Goal: Information Seeking & Learning: Learn about a topic

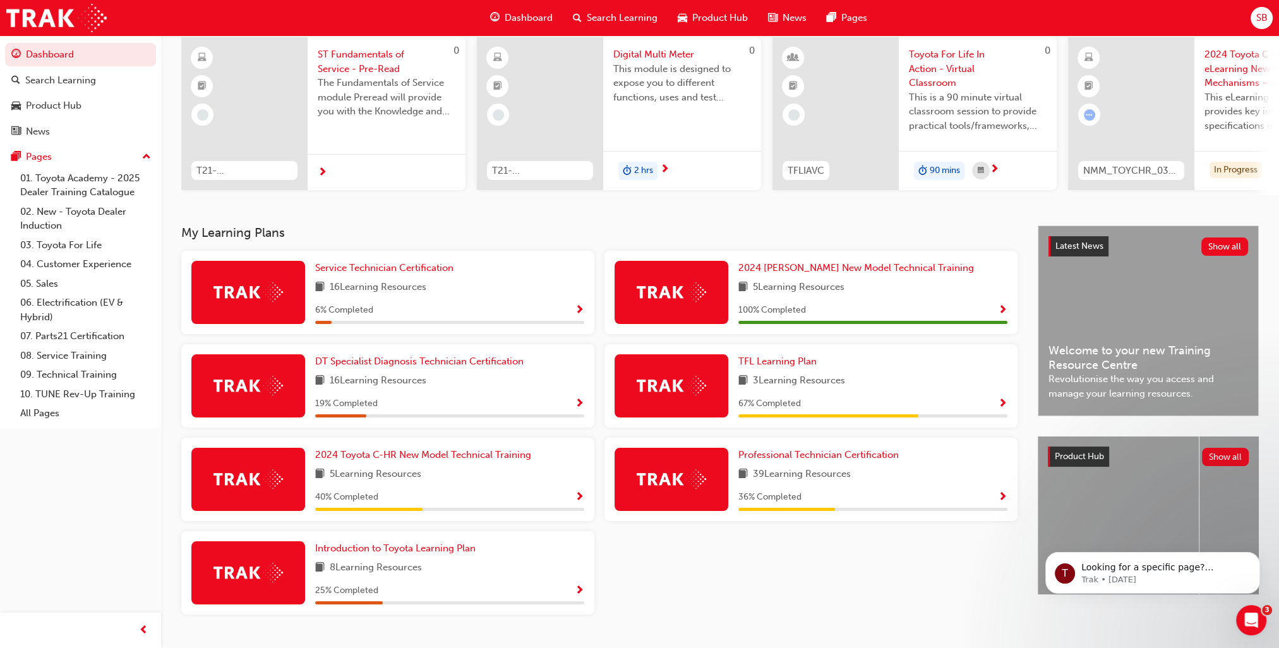
scroll to position [126, 0]
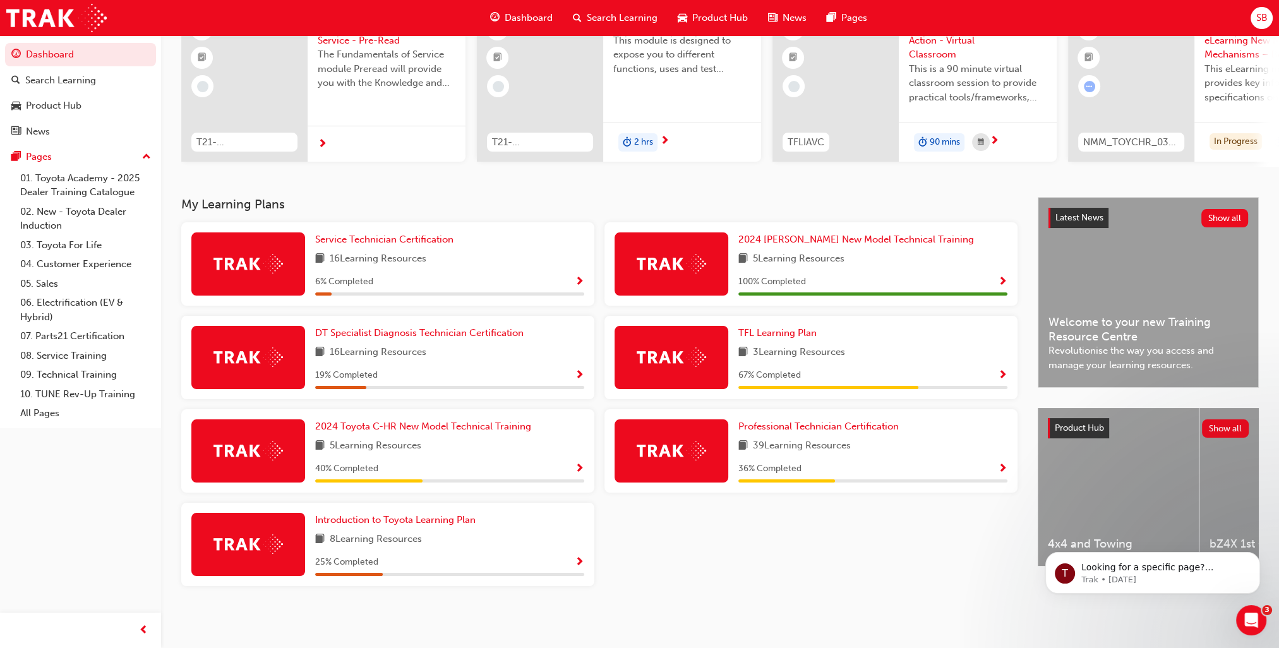
click at [578, 283] on span "Show Progress" at bounding box center [579, 282] width 9 height 11
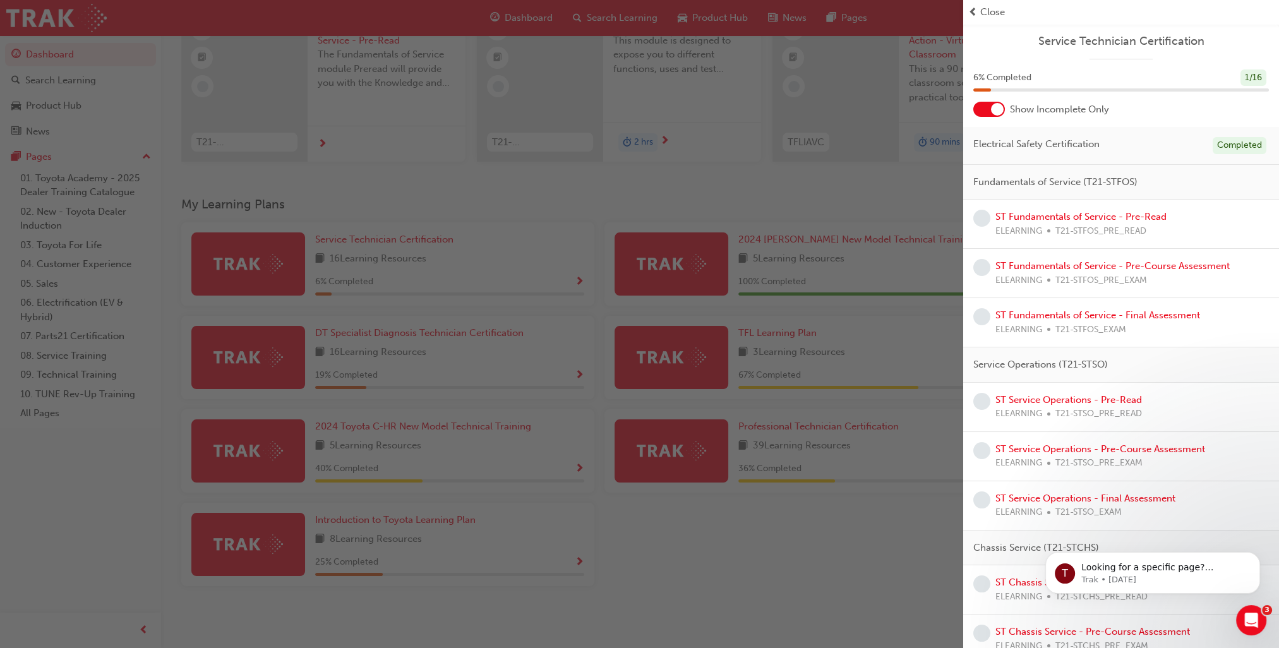
click at [975, 15] on span "prev-icon" at bounding box center [972, 12] width 9 height 15
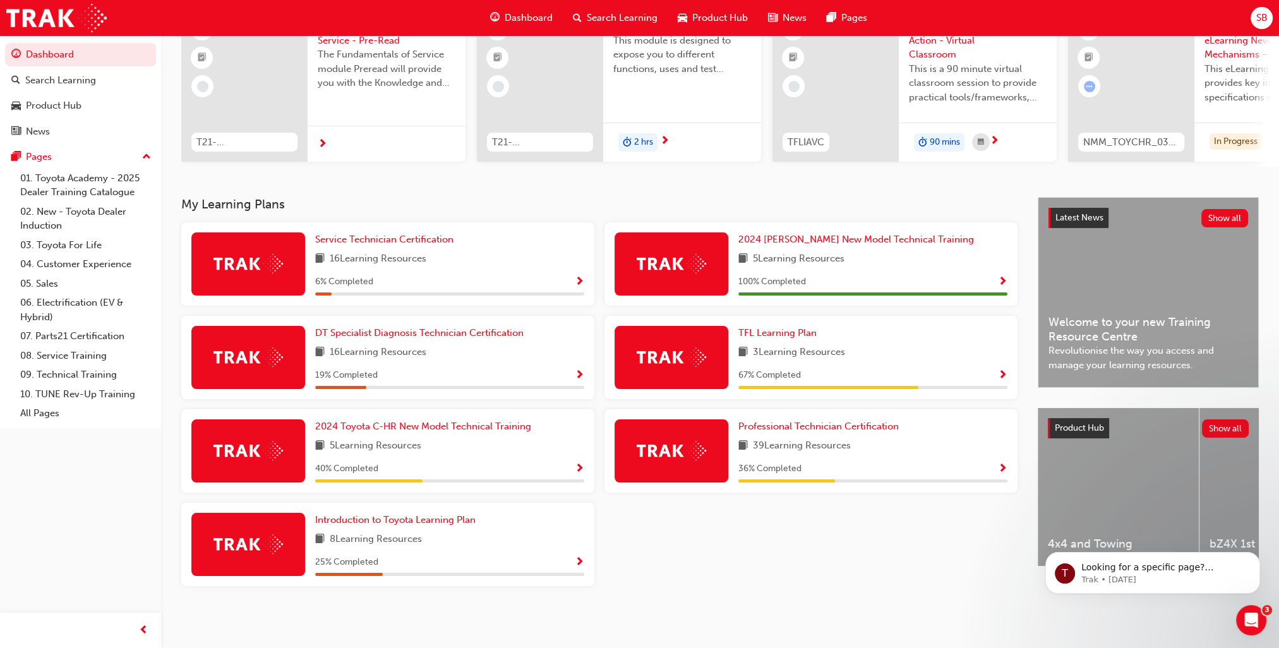
click at [581, 472] on span "Show Progress" at bounding box center [579, 469] width 9 height 11
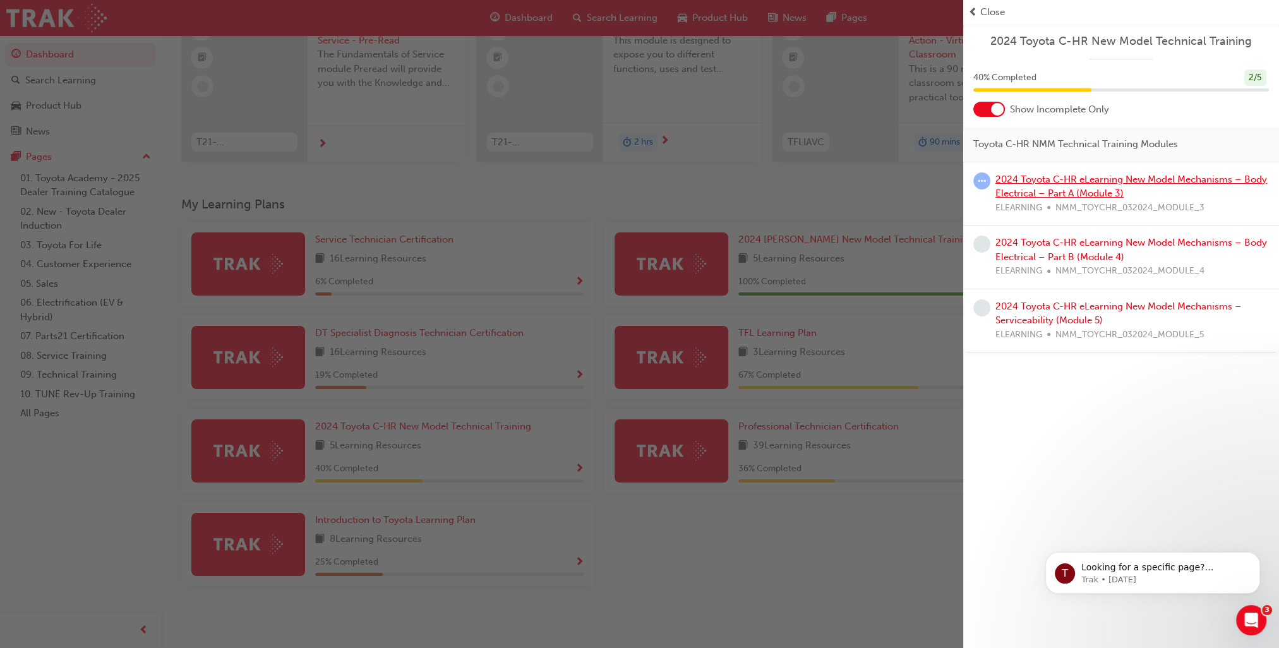
click at [1059, 178] on link "2024 Toyota C-HR eLearning New Model Mechanisms – Body Electrical – Part A (Mod…" at bounding box center [1131, 187] width 272 height 26
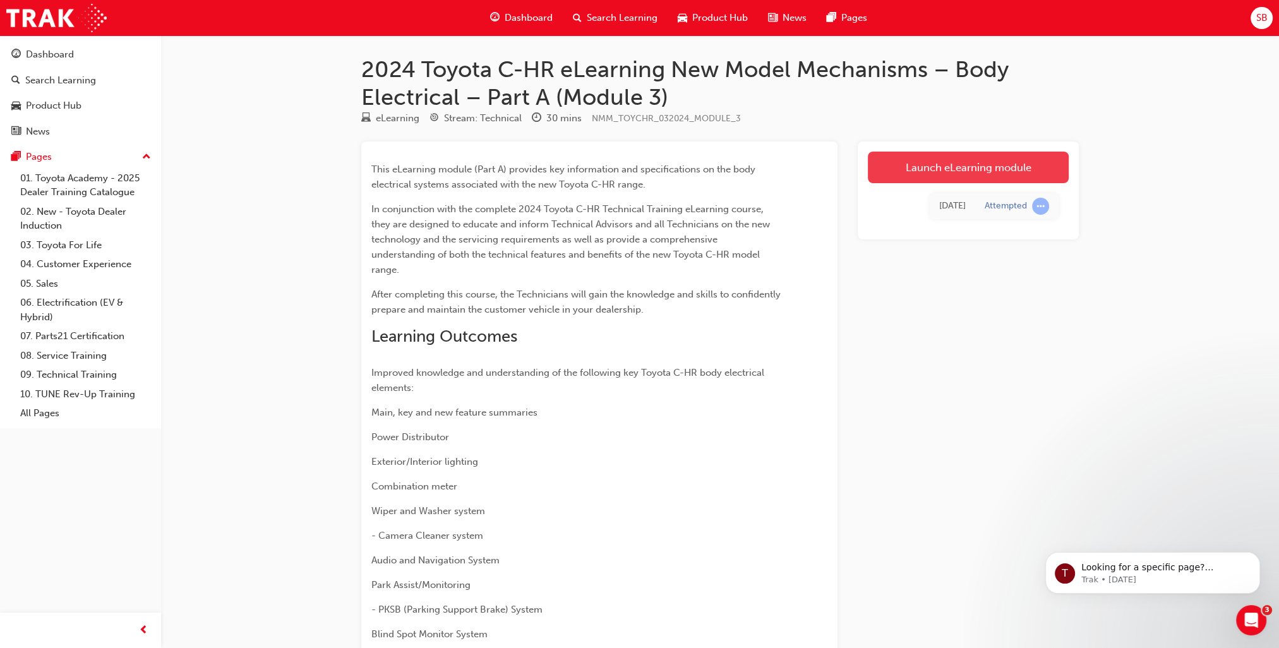
click at [993, 163] on link "Launch eLearning module" at bounding box center [968, 168] width 201 height 32
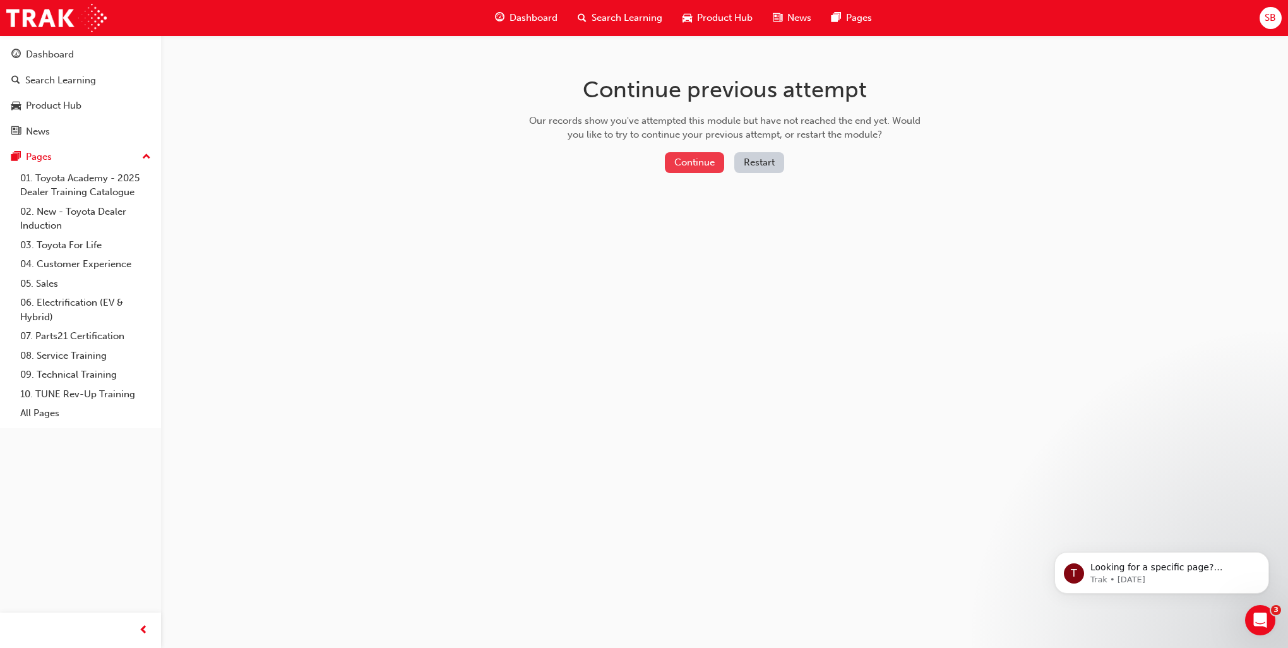
click at [696, 169] on button "Continue" at bounding box center [694, 162] width 59 height 21
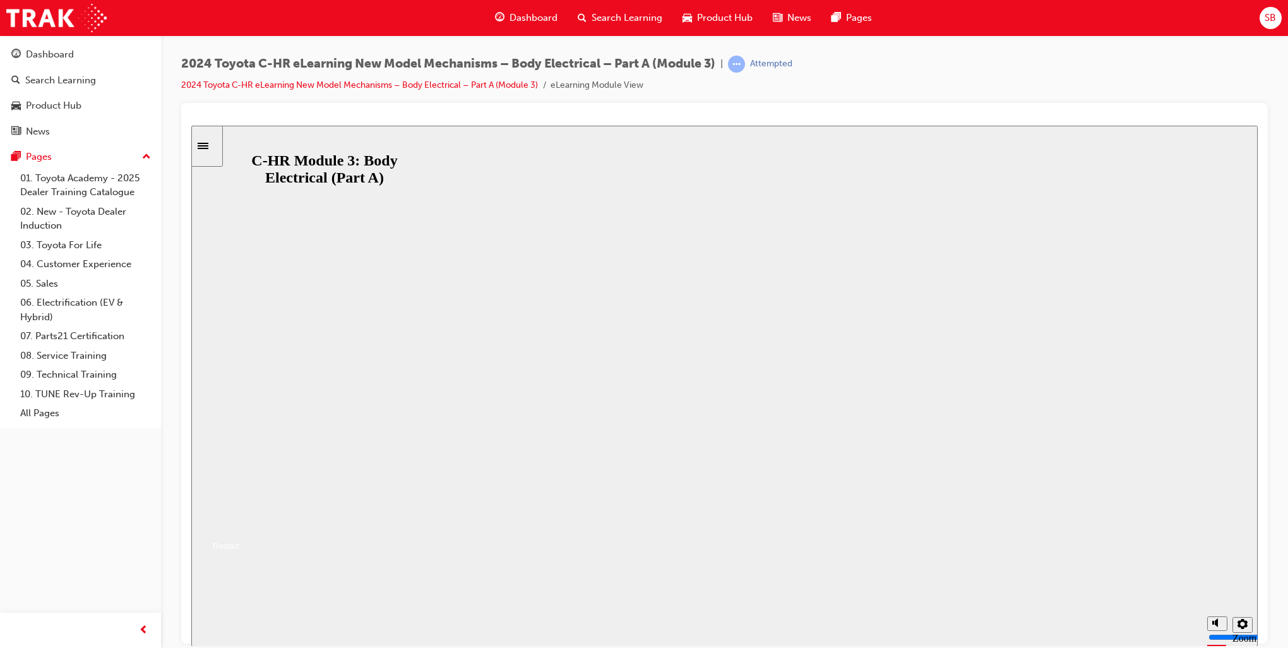
click at [239, 523] on button "Resume" at bounding box center [215, 530] width 48 height 15
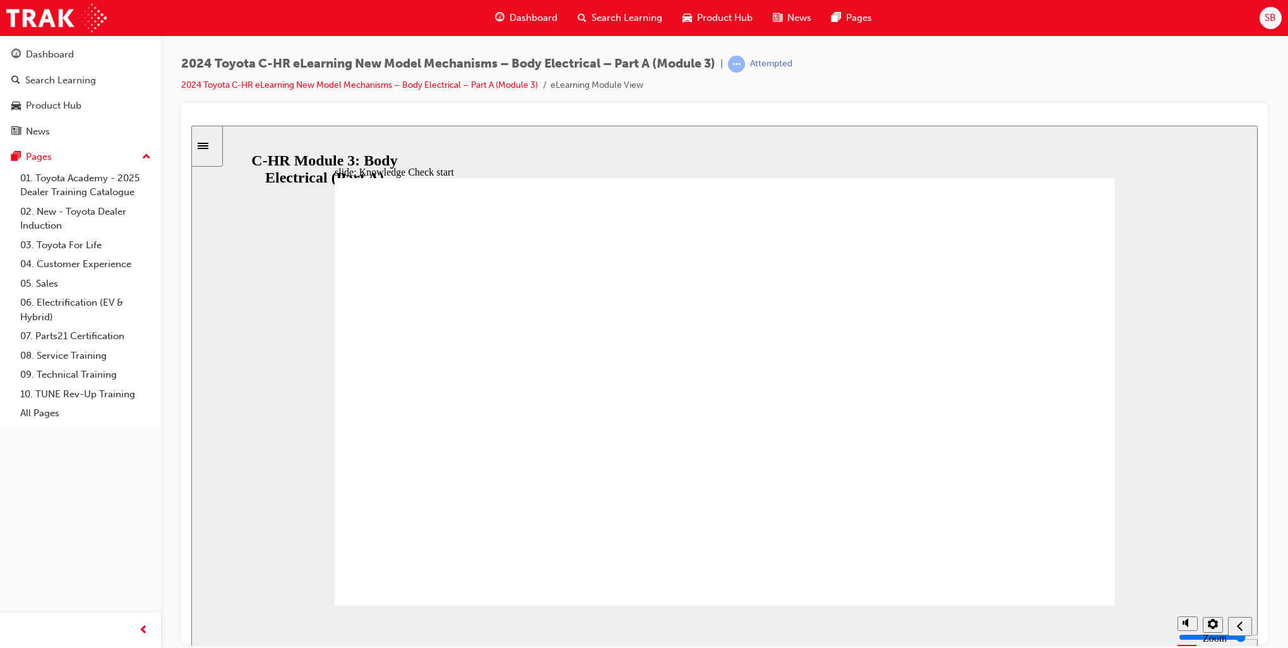
radio input "true"
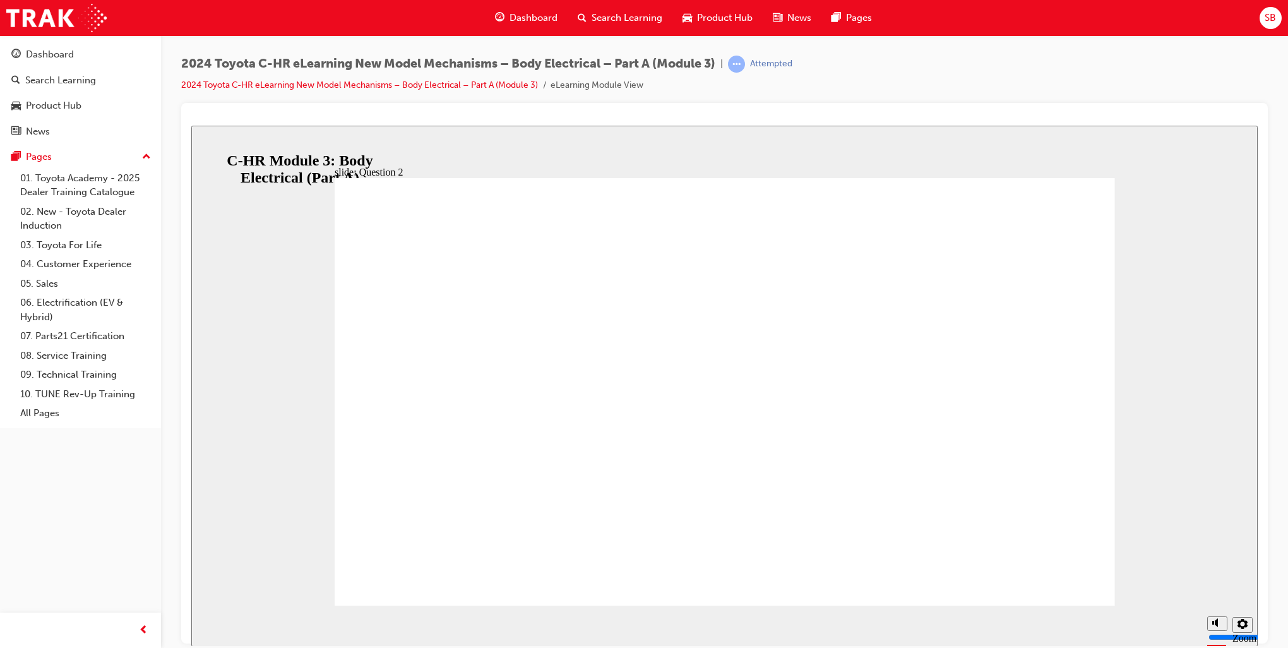
radio input "false"
radio input "true"
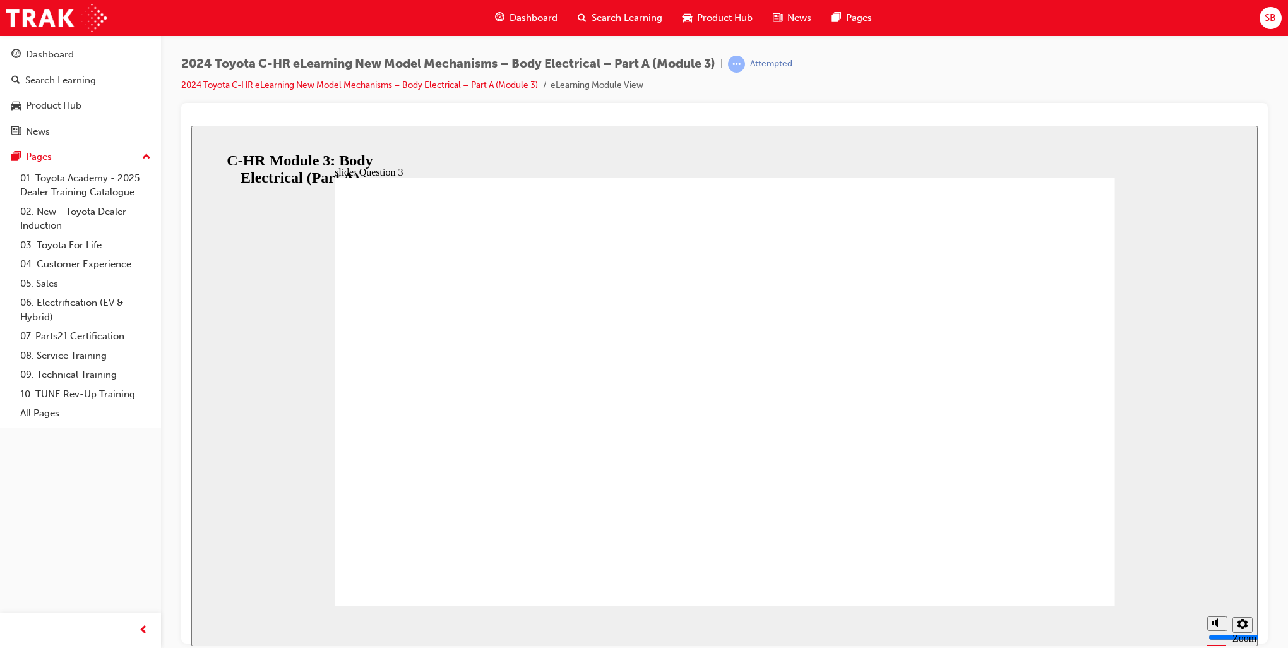
radio input "false"
radio input "true"
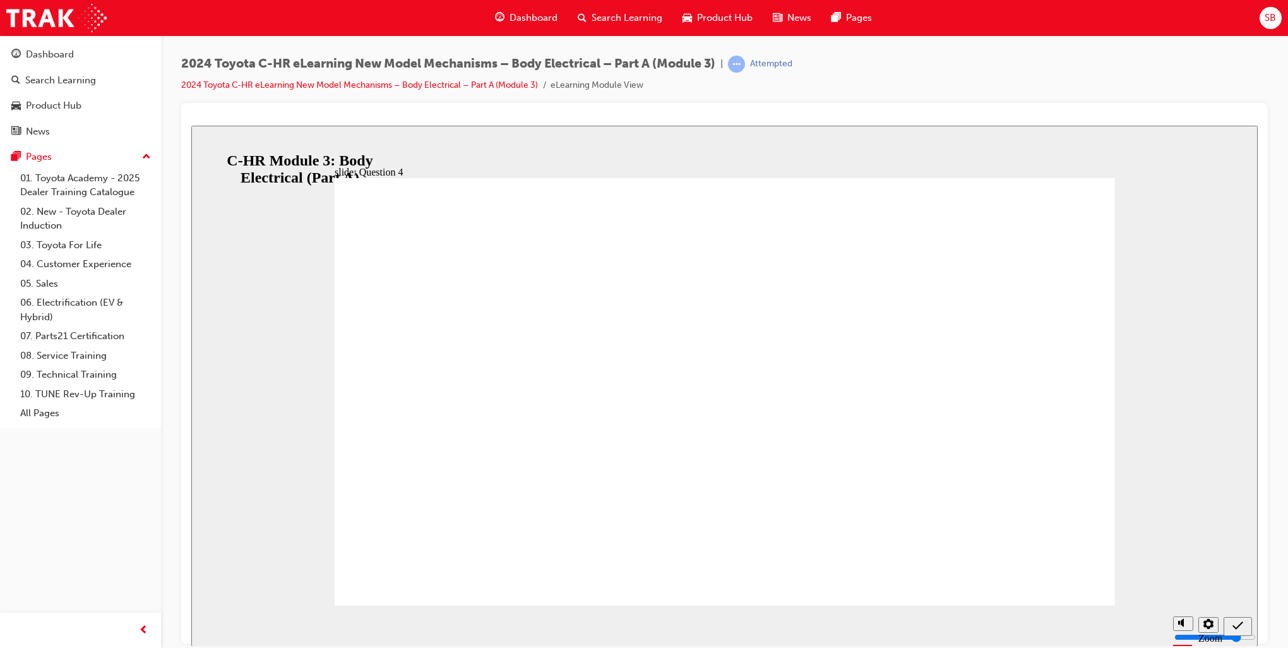
radio input "true"
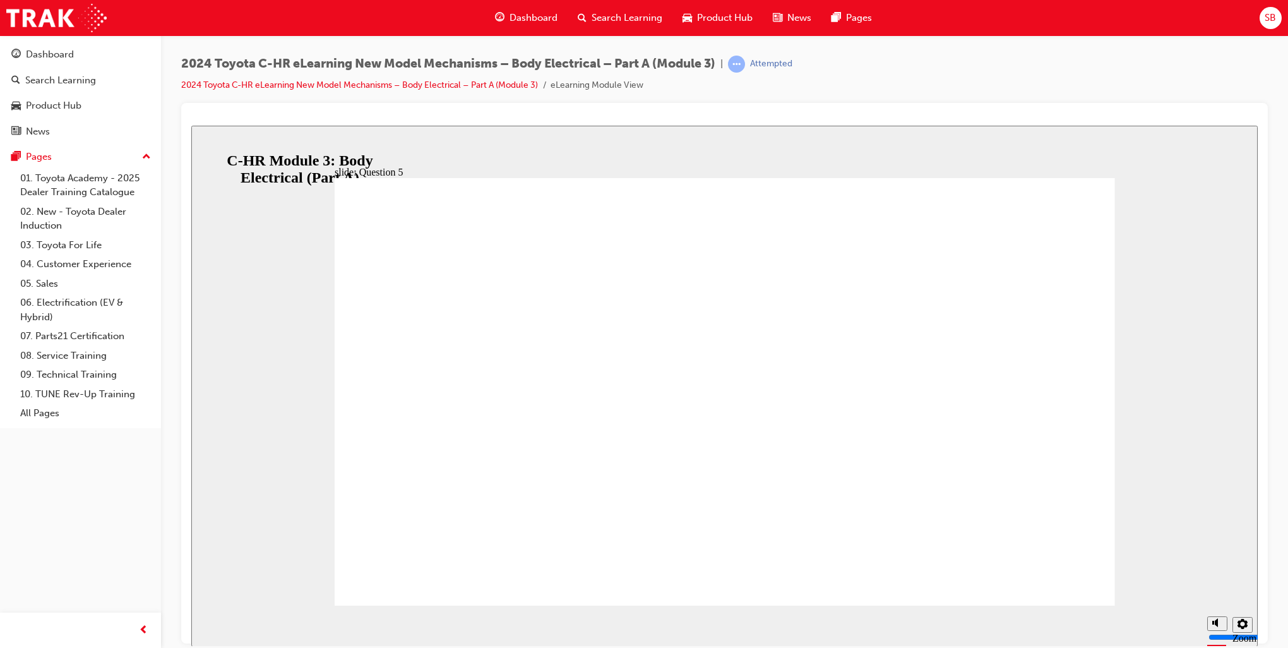
radio input "true"
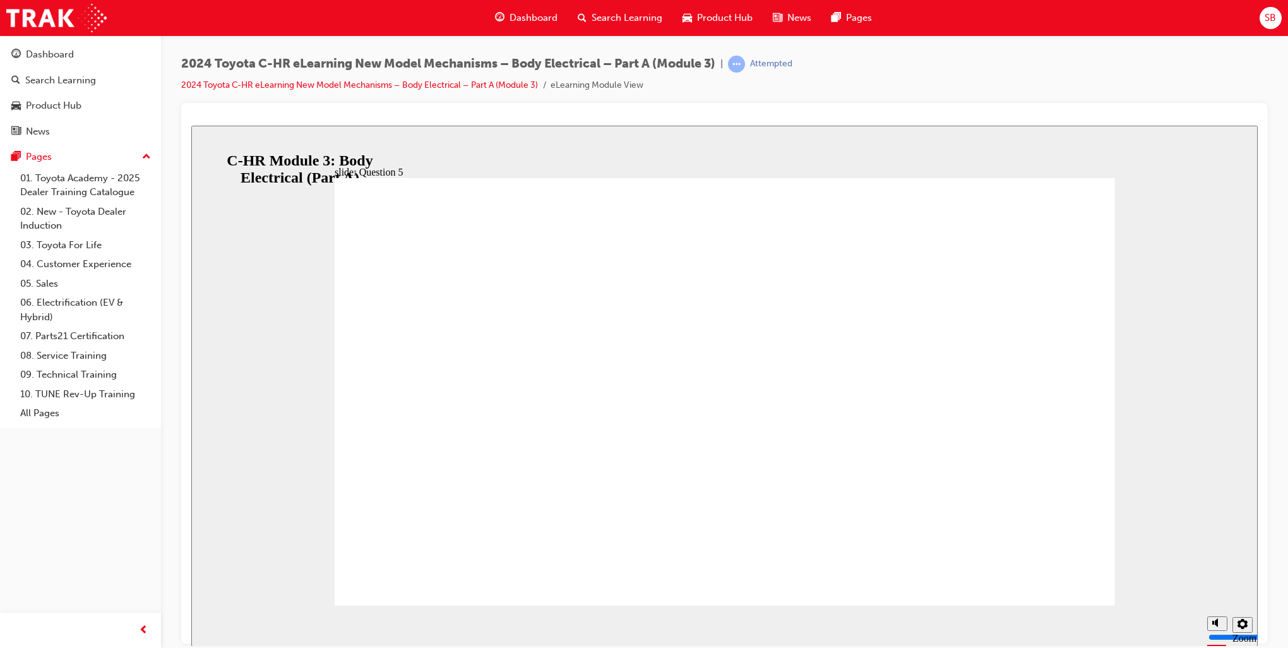
click at [208, 143] on icon "Sidebar Toggle" at bounding box center [203, 145] width 11 height 6
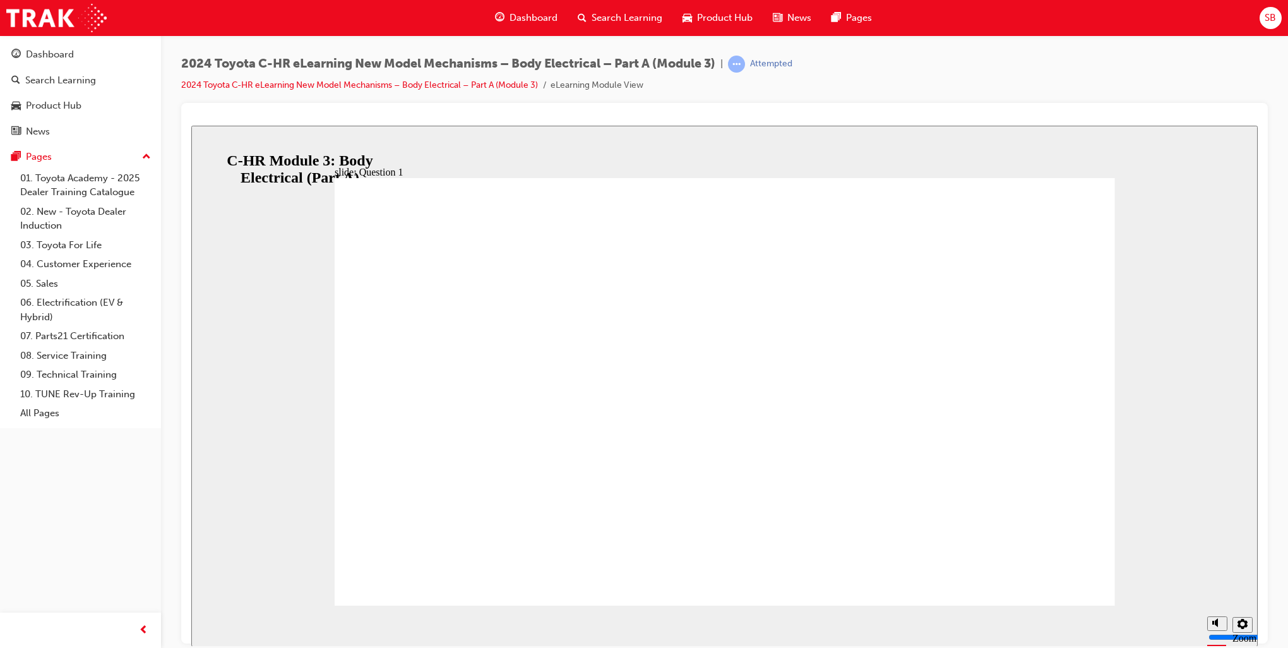
radio input "true"
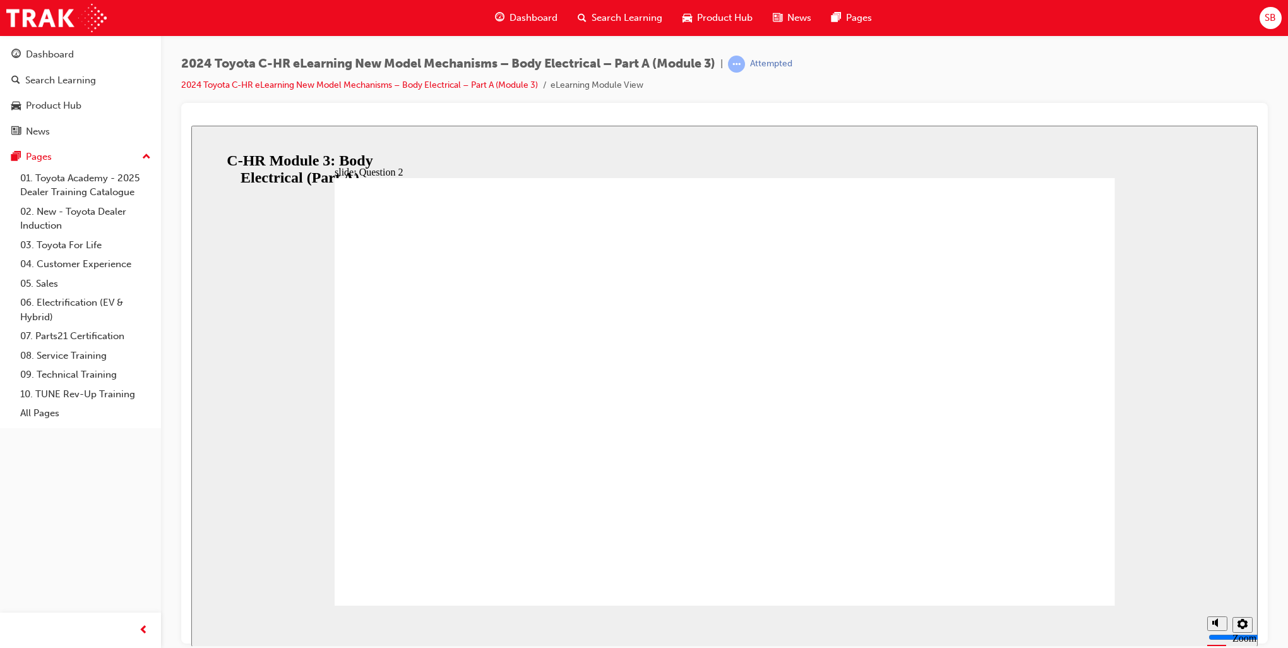
radio input "true"
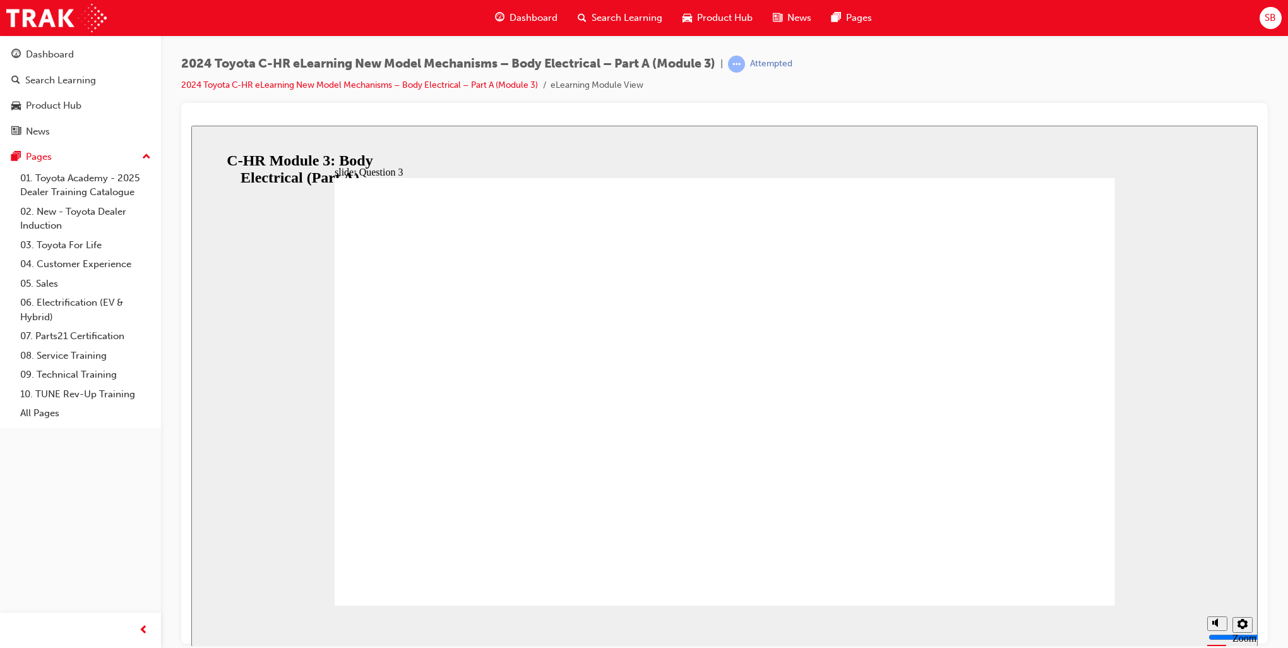
radio input "true"
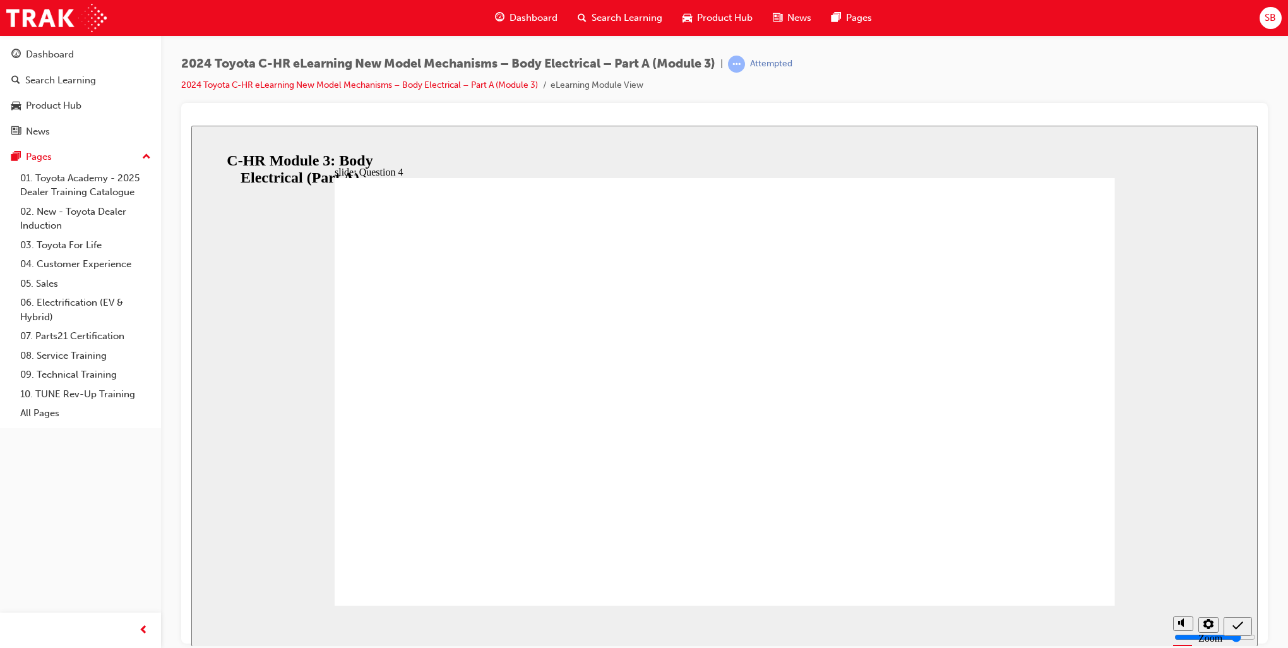
radio input "true"
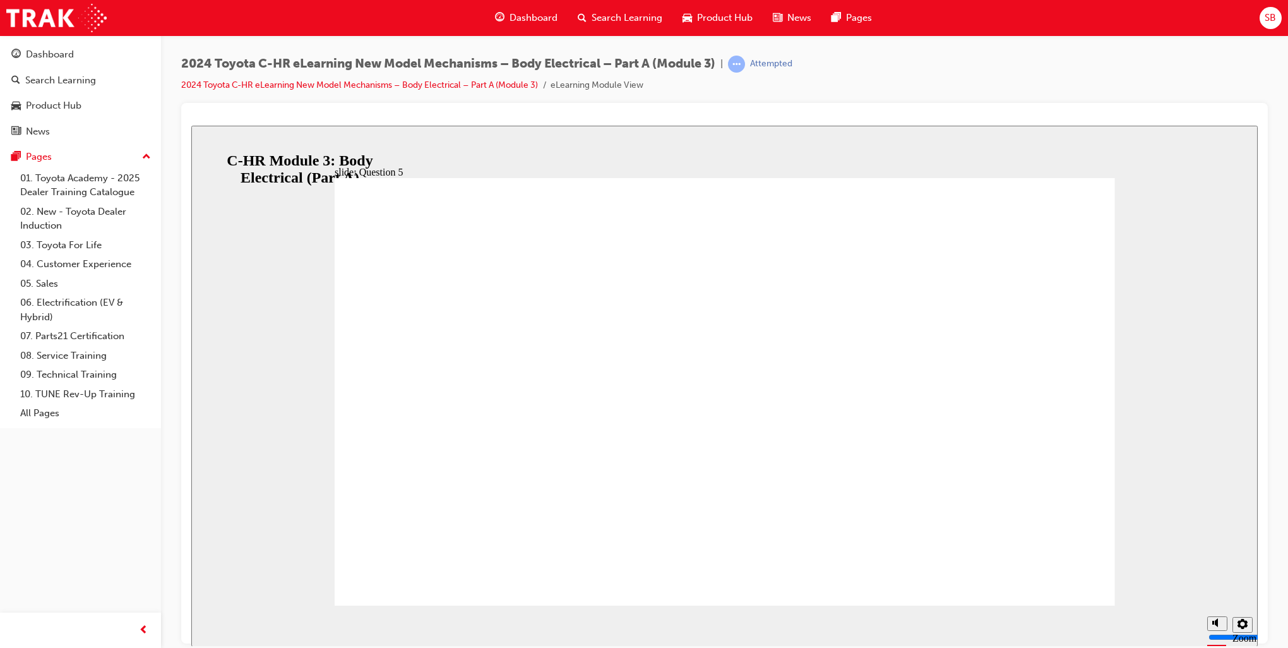
radio input "true"
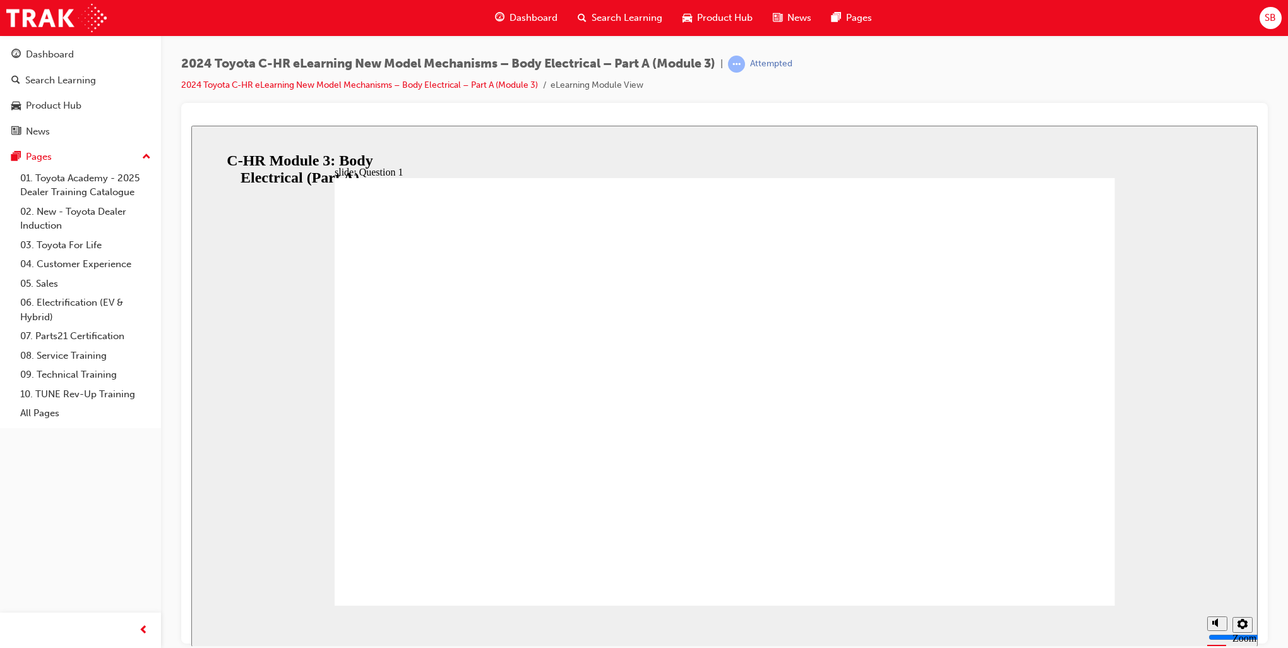
radio input "true"
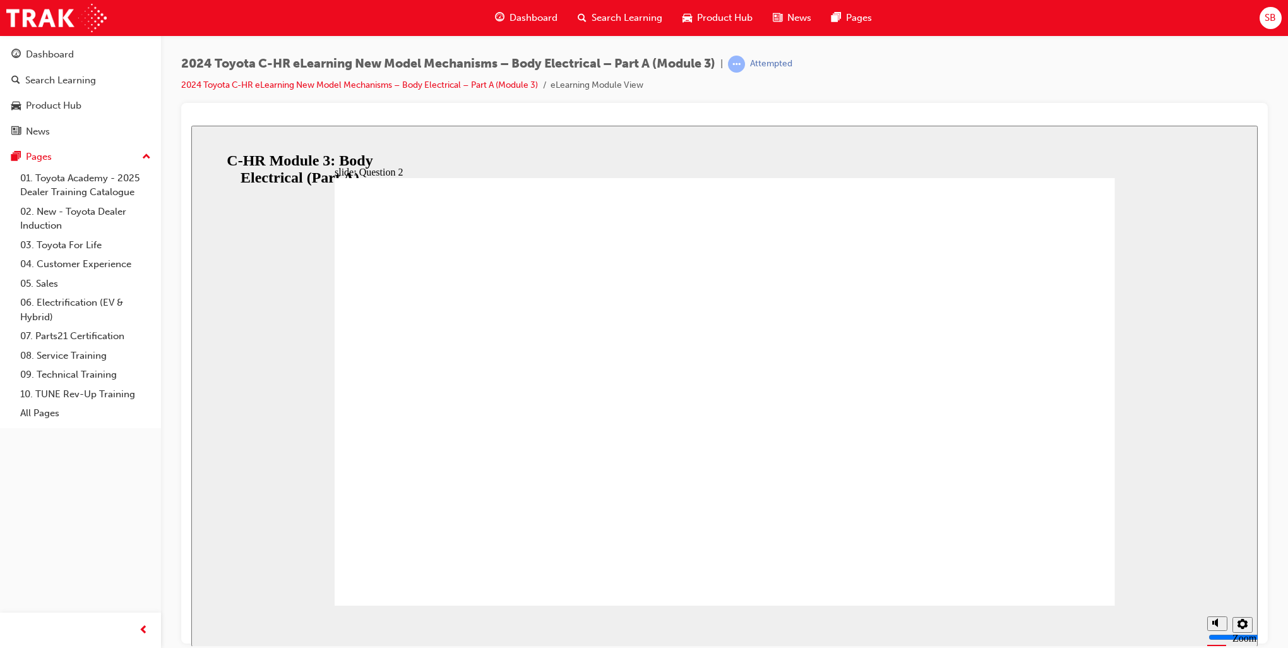
radio input "true"
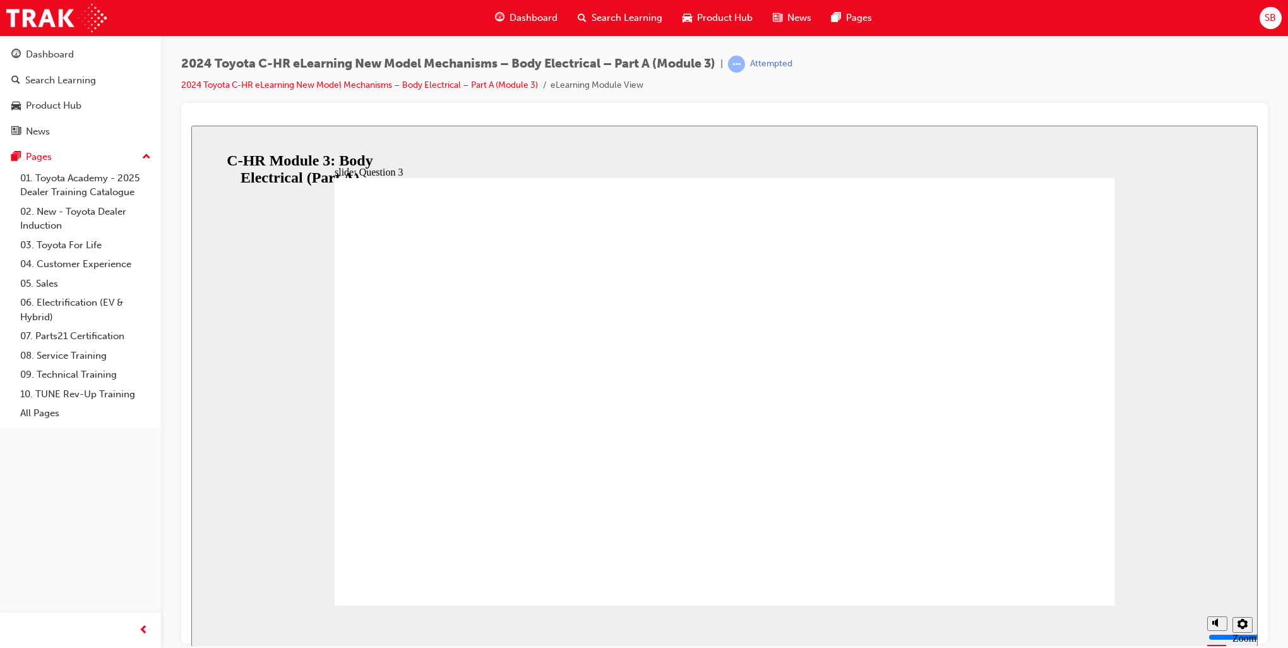
radio input "true"
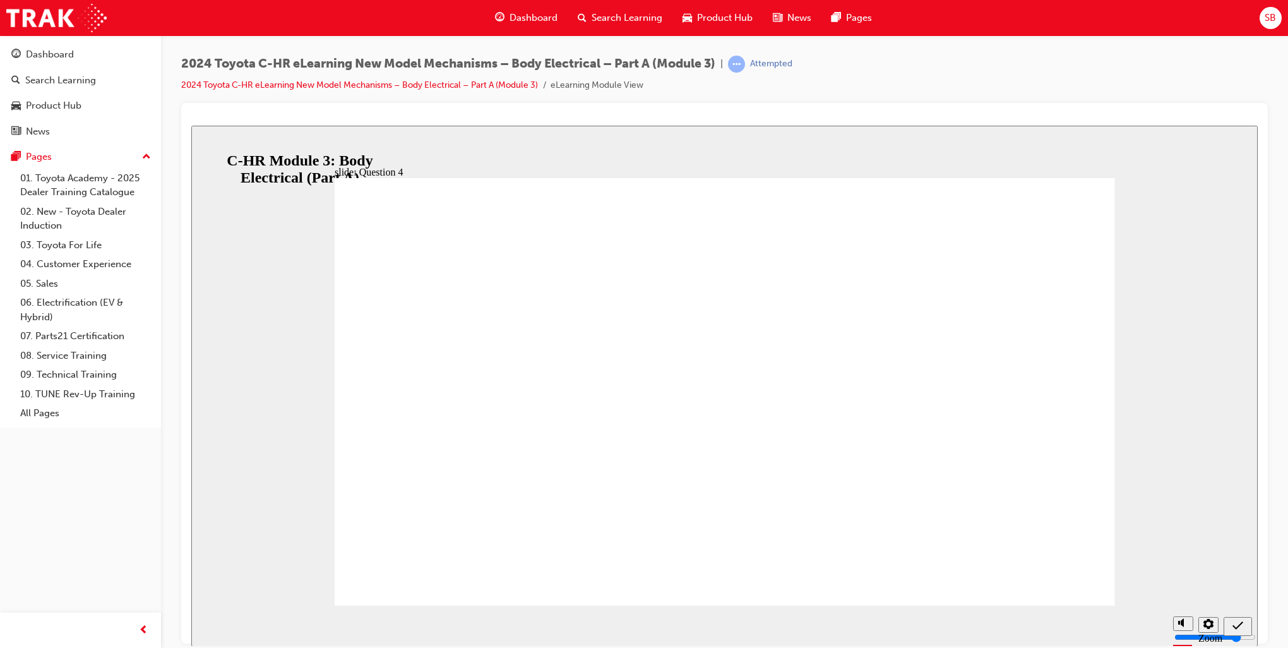
radio input "true"
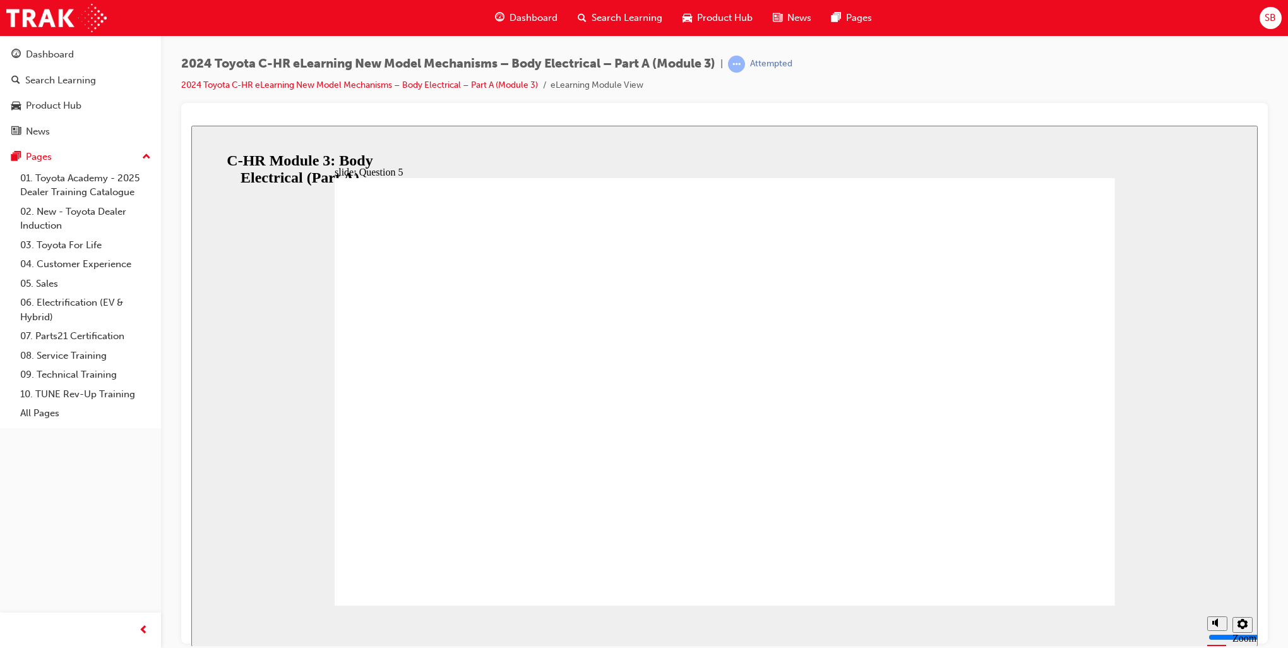
radio input "true"
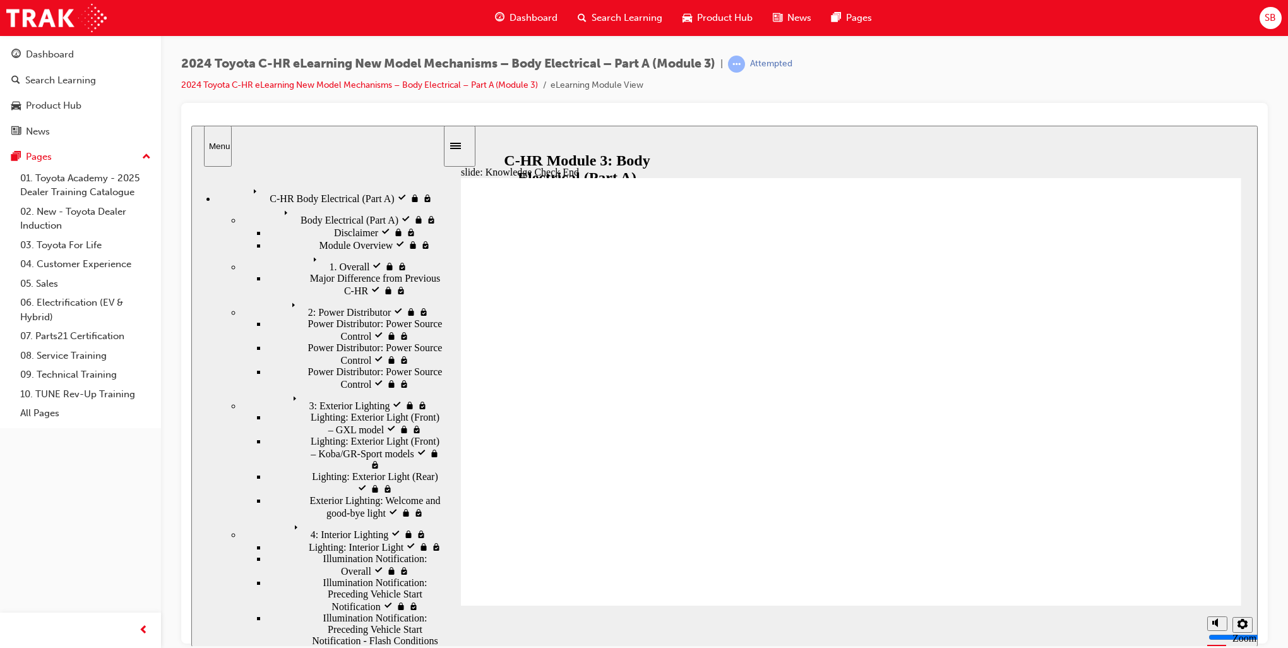
click at [467, 141] on icon "Sidebar Toggle" at bounding box center [459, 145] width 19 height 8
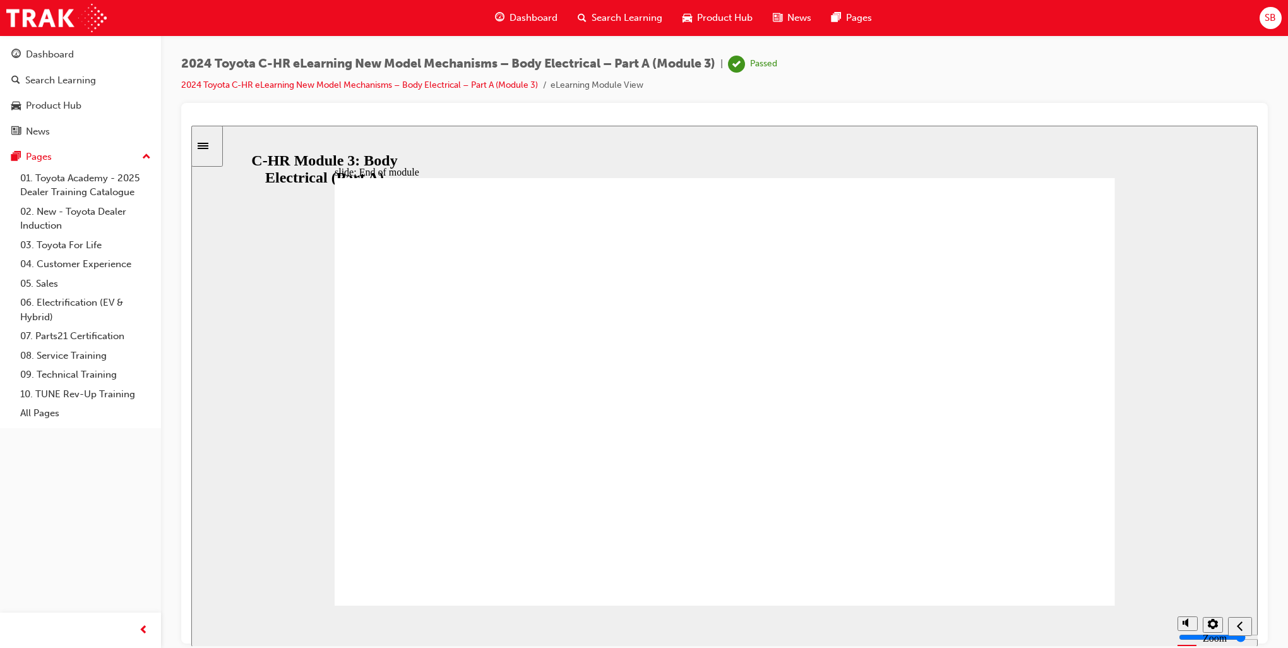
click at [510, 16] on span "Dashboard" at bounding box center [534, 18] width 48 height 15
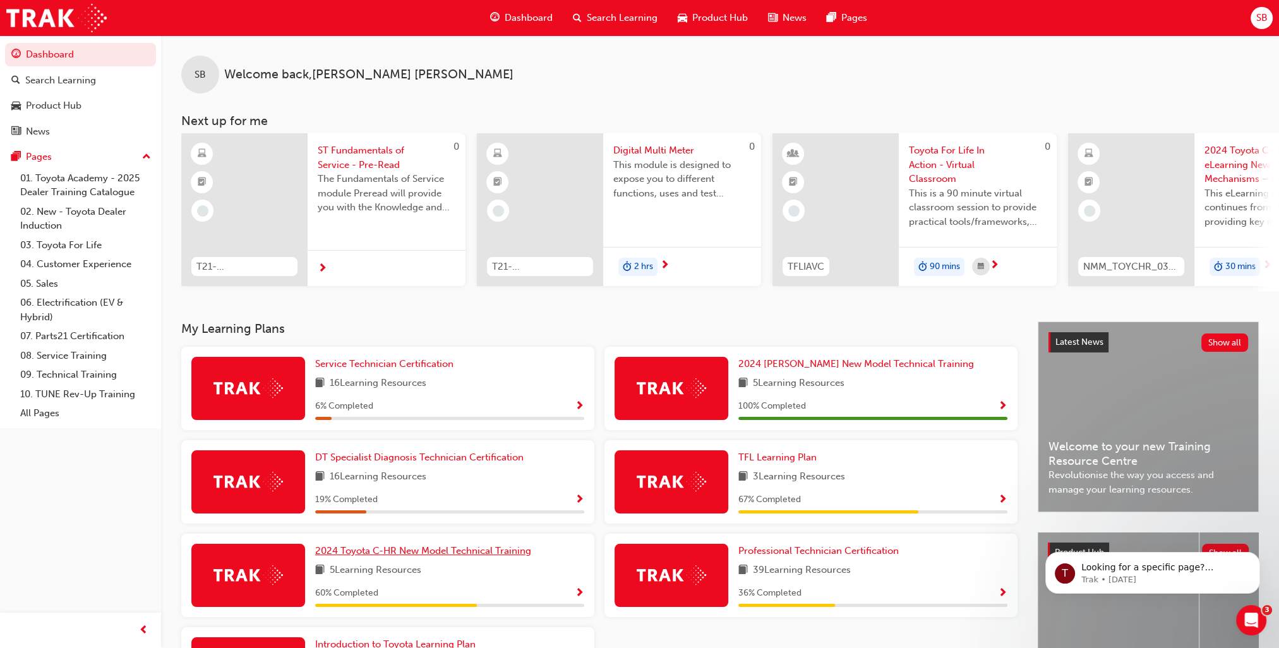
click at [392, 554] on span "2024 Toyota C-HR New Model Technical Training" at bounding box center [423, 550] width 216 height 11
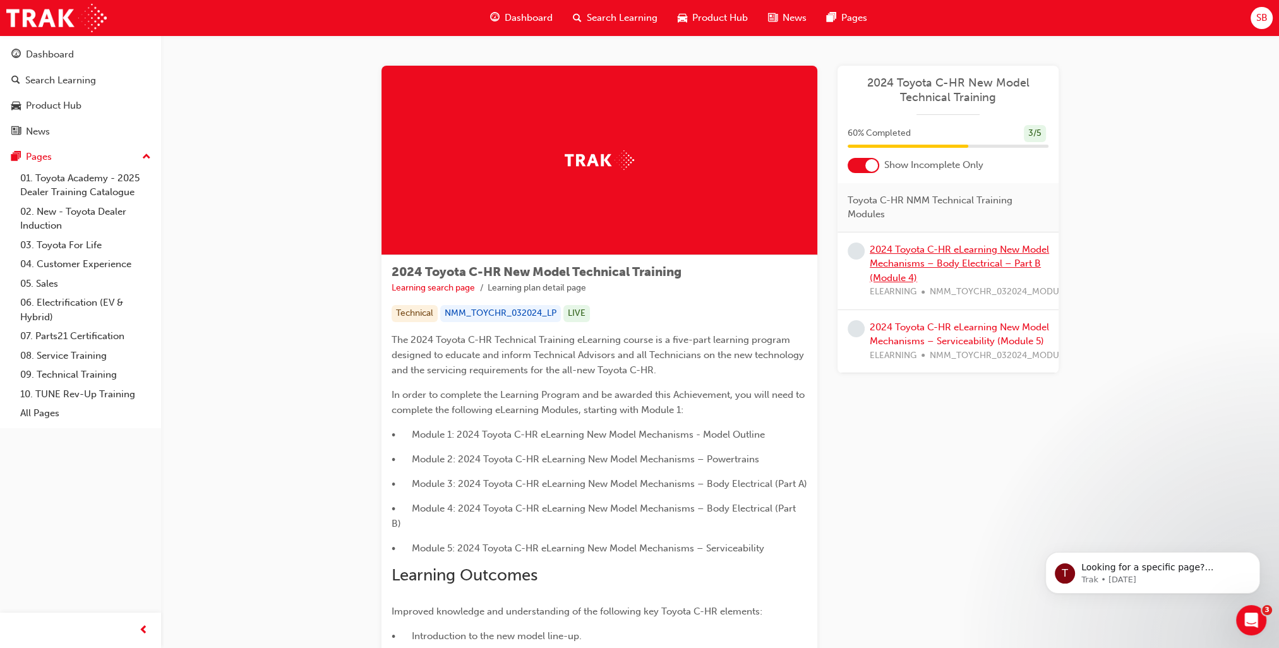
click at [889, 253] on link "2024 Toyota C-HR eLearning New Model Mechanisms – Body Electrical – Part B (Mod…" at bounding box center [959, 264] width 179 height 40
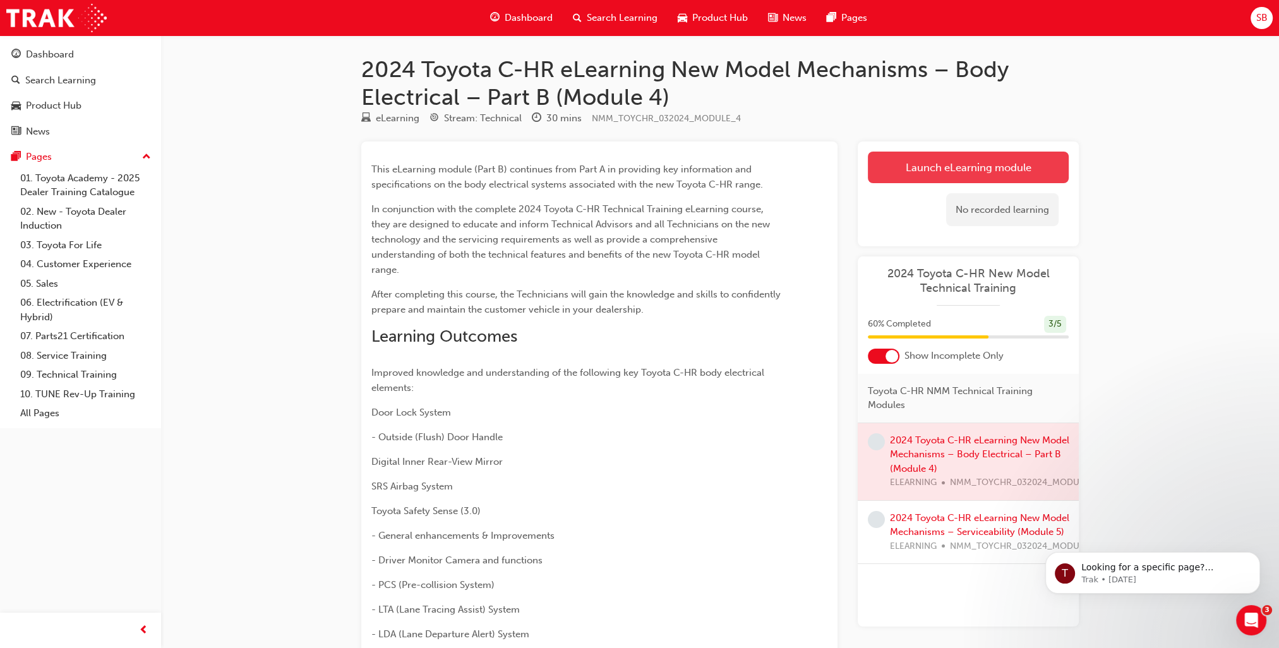
click at [1030, 168] on link "Launch eLearning module" at bounding box center [968, 168] width 201 height 32
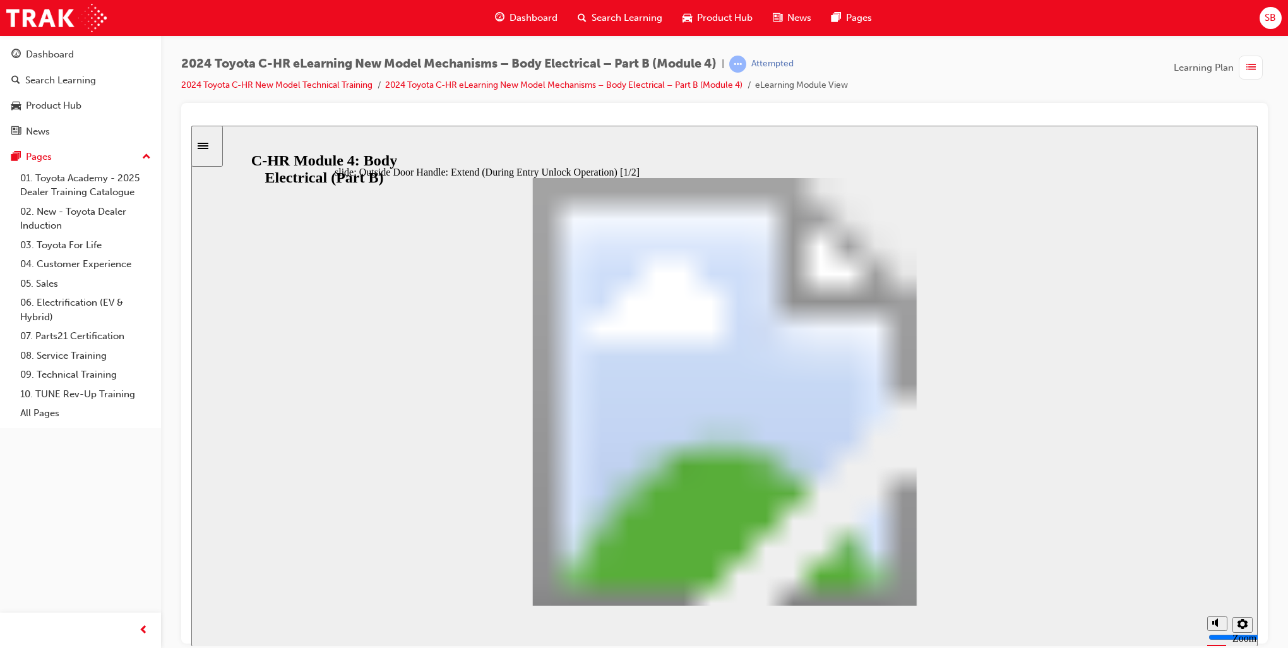
drag, startPoint x: 940, startPoint y: 385, endPoint x: 940, endPoint y: 441, distance: 55.6
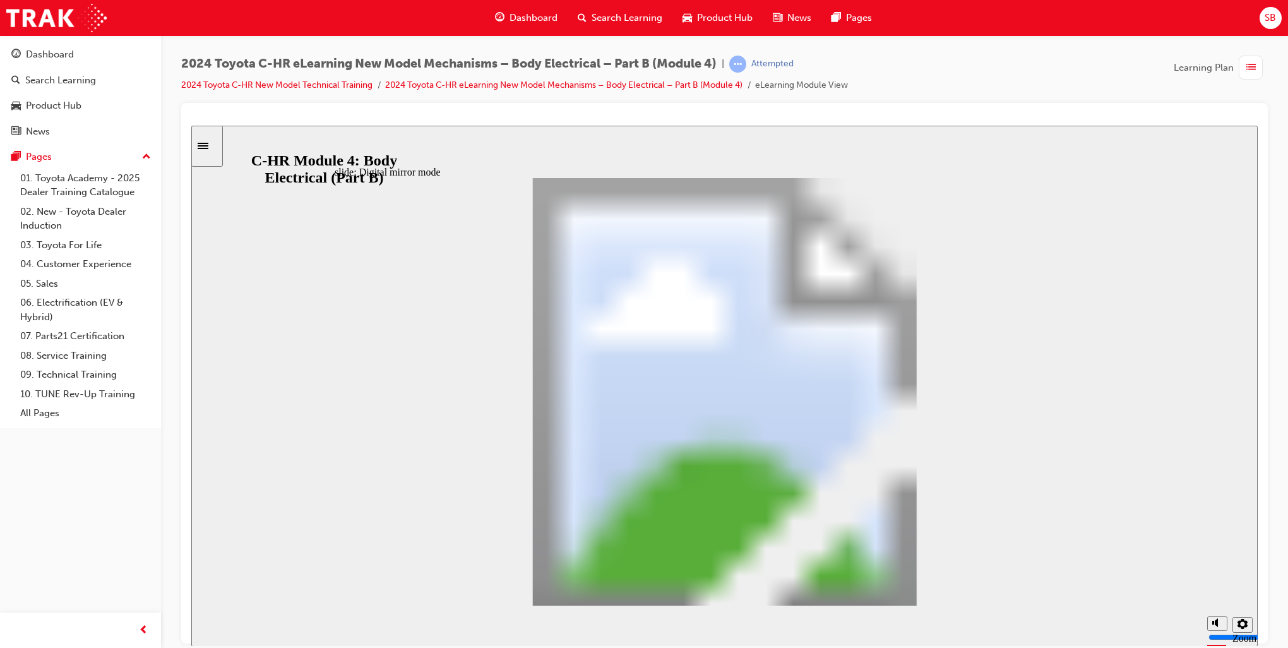
click at [1003, 624] on section "Playback Speed 2 1.75" at bounding box center [724, 625] width 1067 height 41
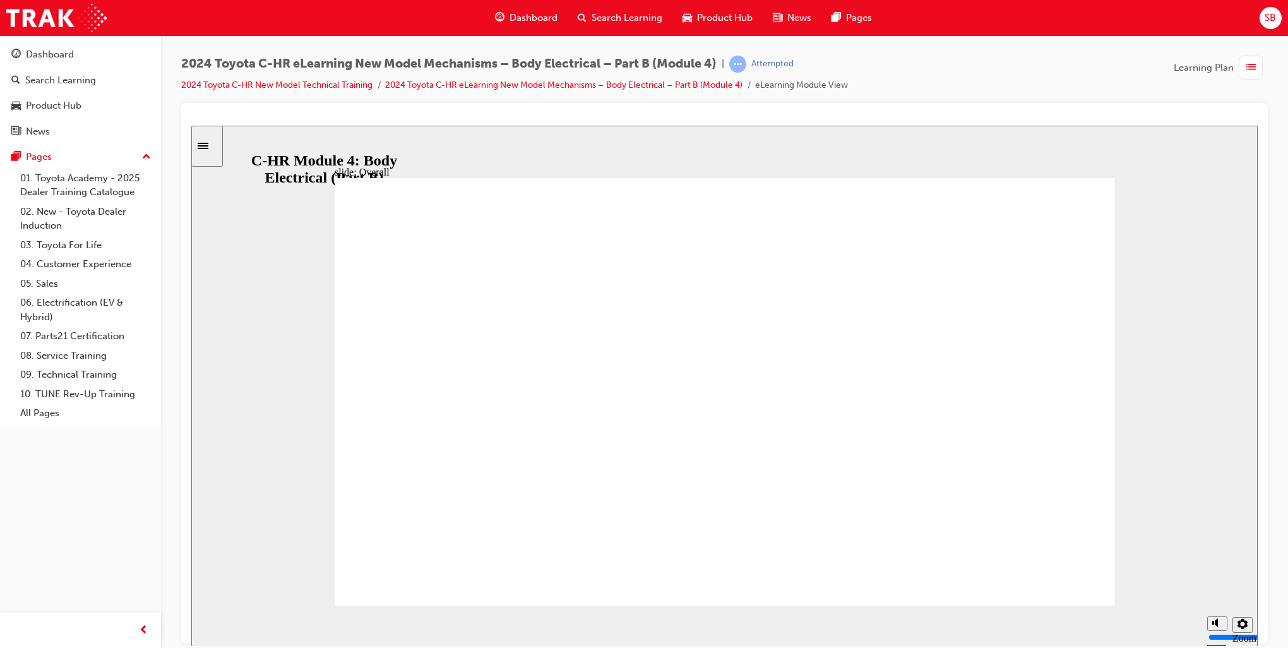
drag, startPoint x: 482, startPoint y: 653, endPoint x: 537, endPoint y: 669, distance: 57.3
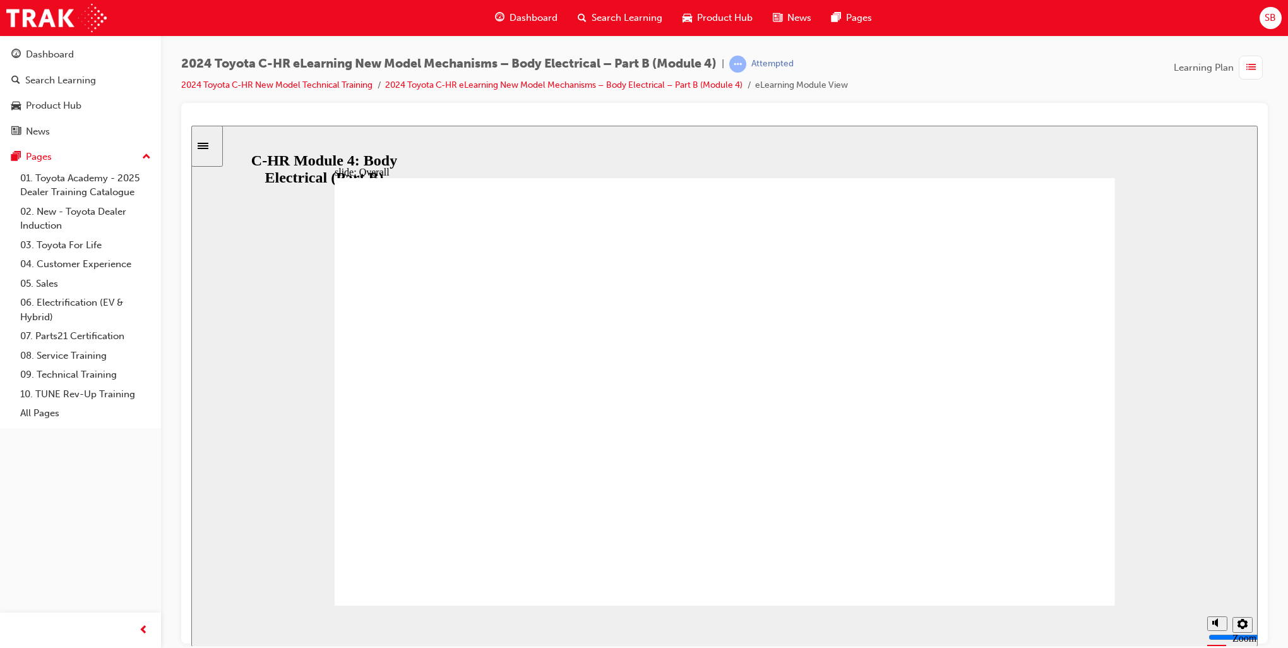
click at [537, 645] on html "PCS LTA RSA DRCC EDSS AHB/ AHS RSA PCS LTA RSA DRCC EDSS AHB/ AHS RSA slide: Ov…" at bounding box center [724, 385] width 1067 height 520
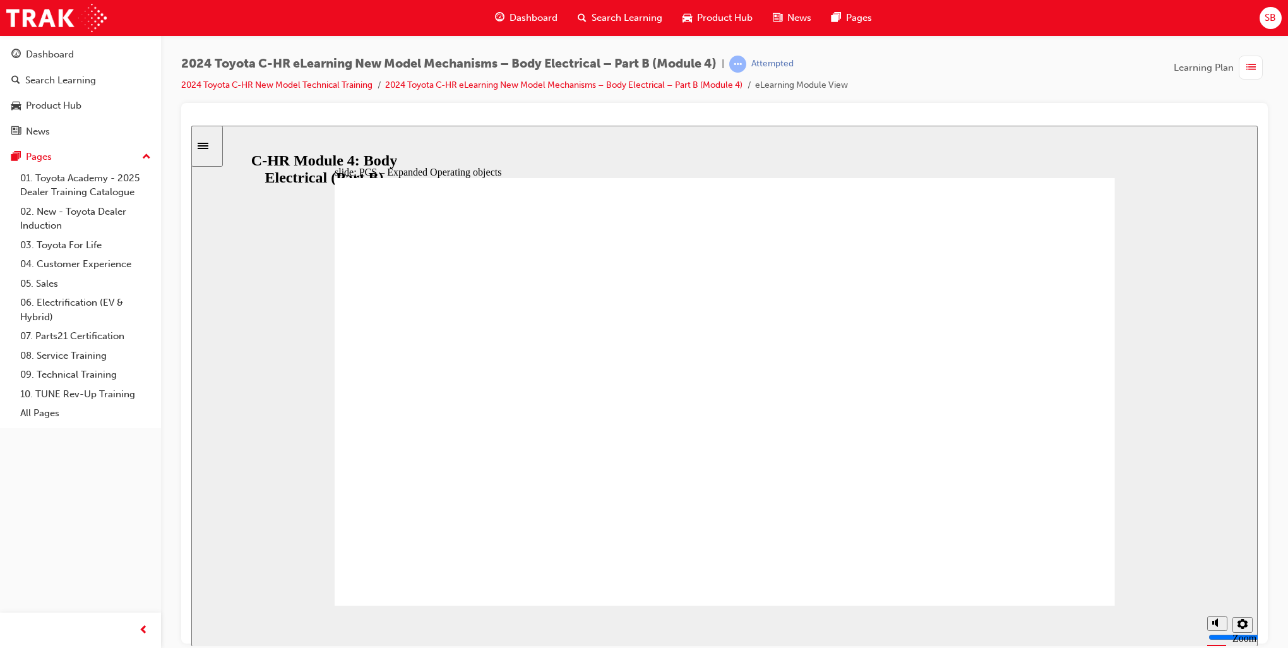
drag, startPoint x: 383, startPoint y: 389, endPoint x: 383, endPoint y: 399, distance: 10.1
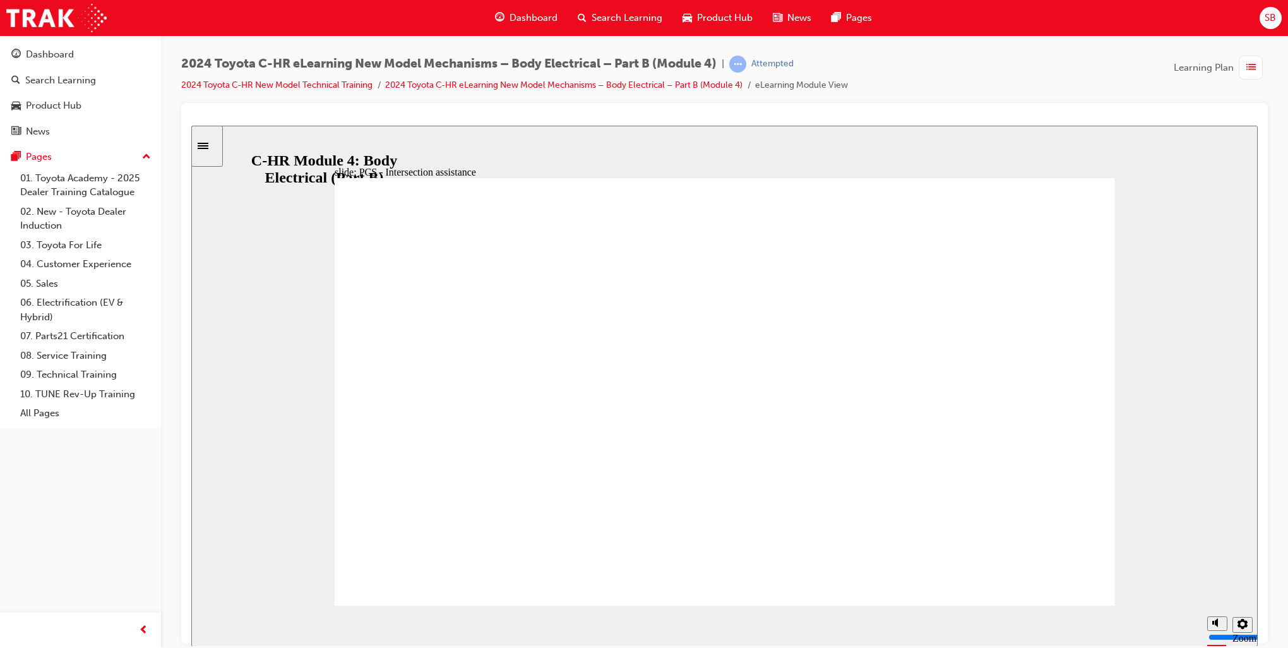
type input "2"
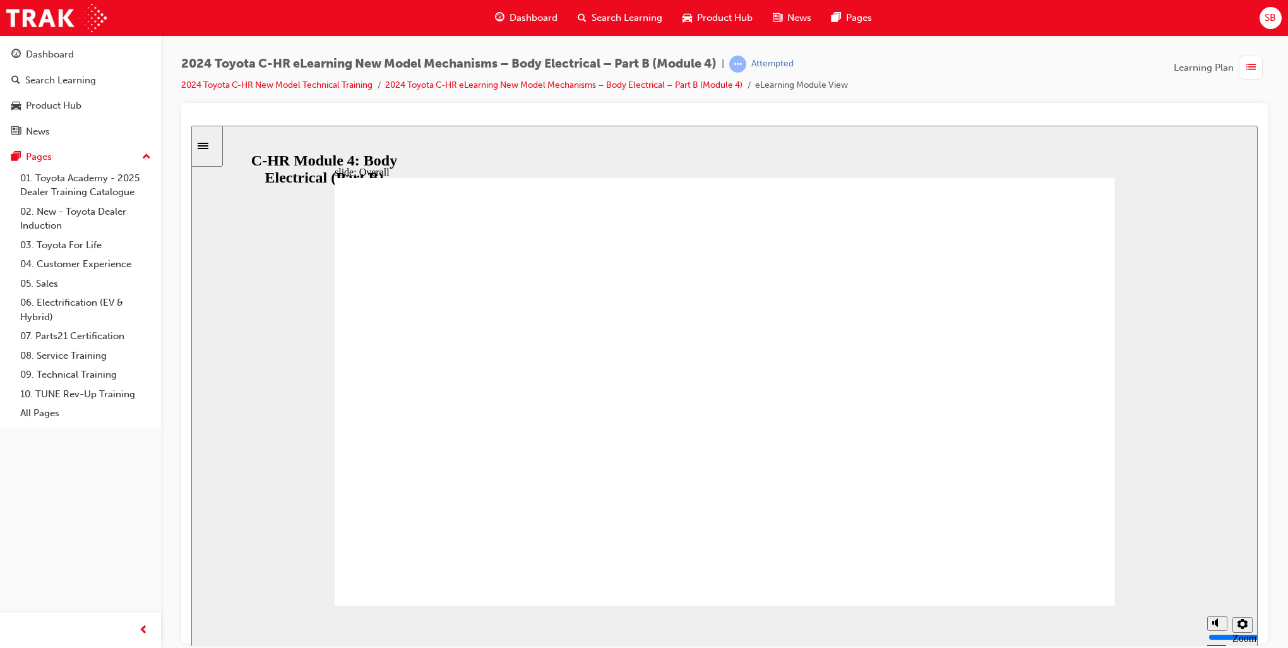
scroll to position [99, 0]
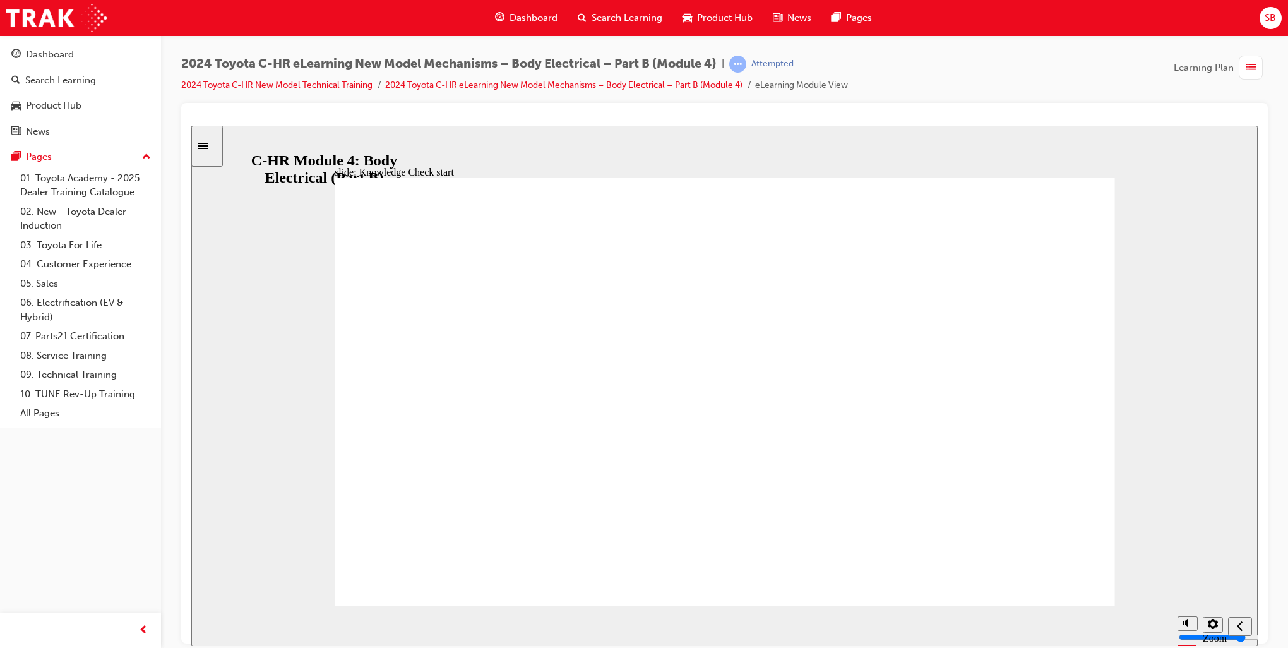
radio input "true"
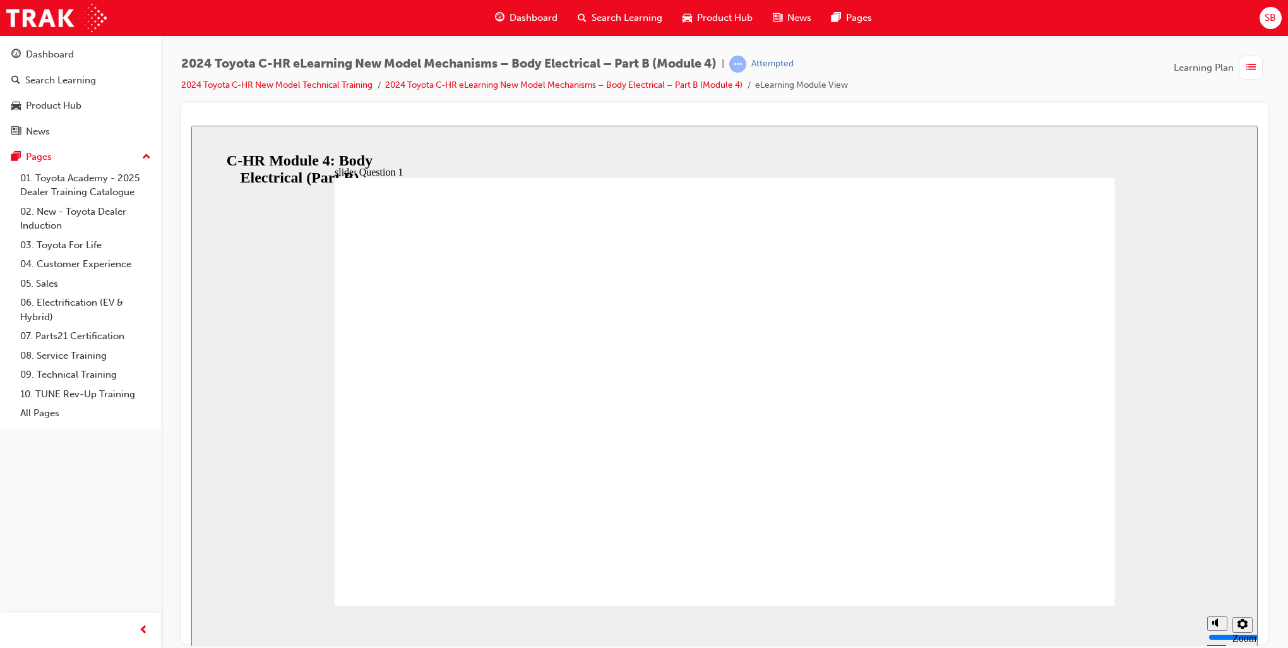
radio input "true"
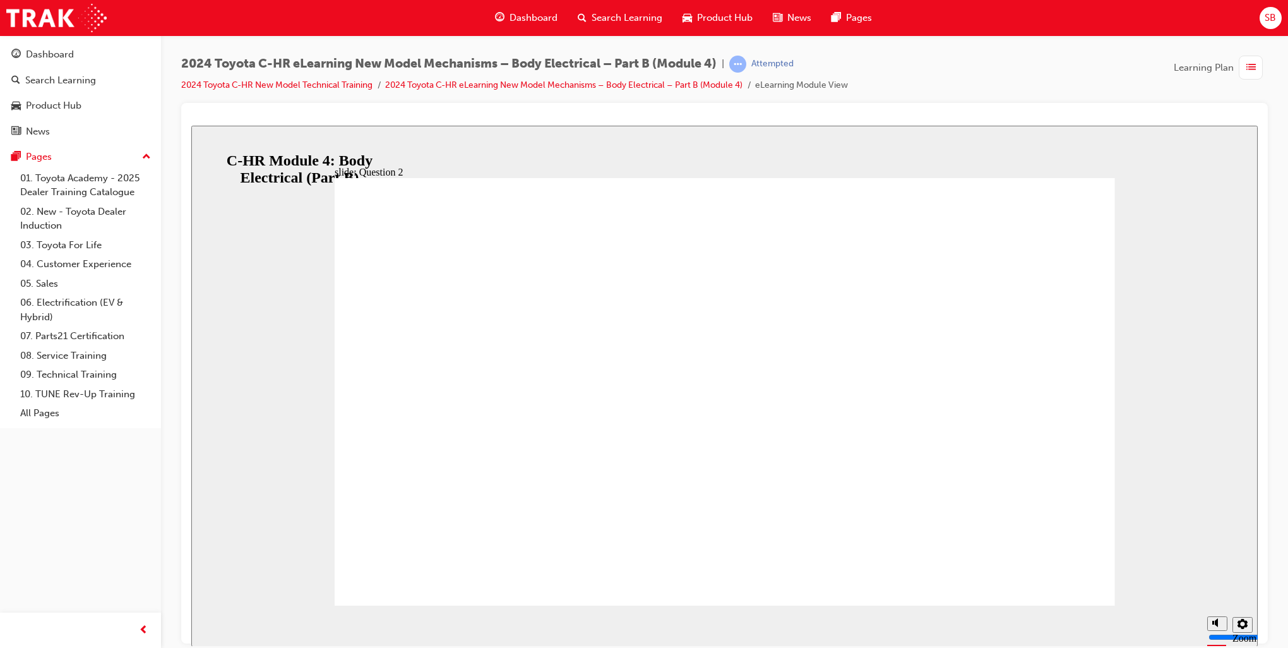
radio input "true"
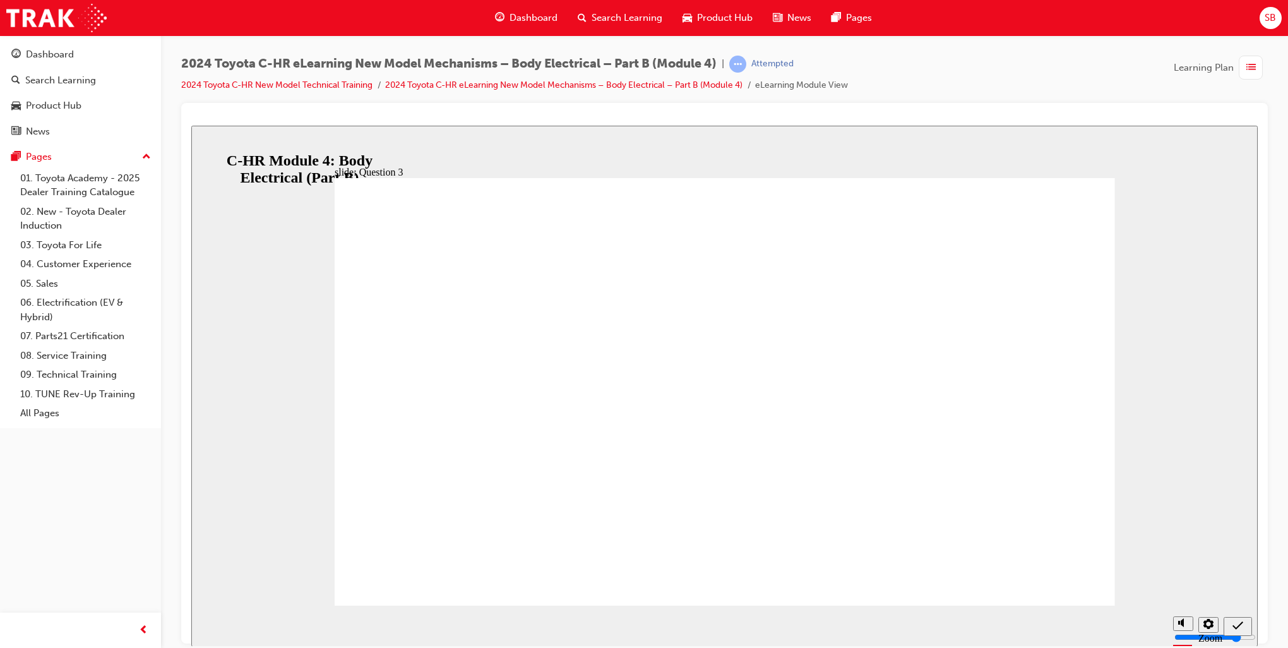
radio input "false"
radio input "true"
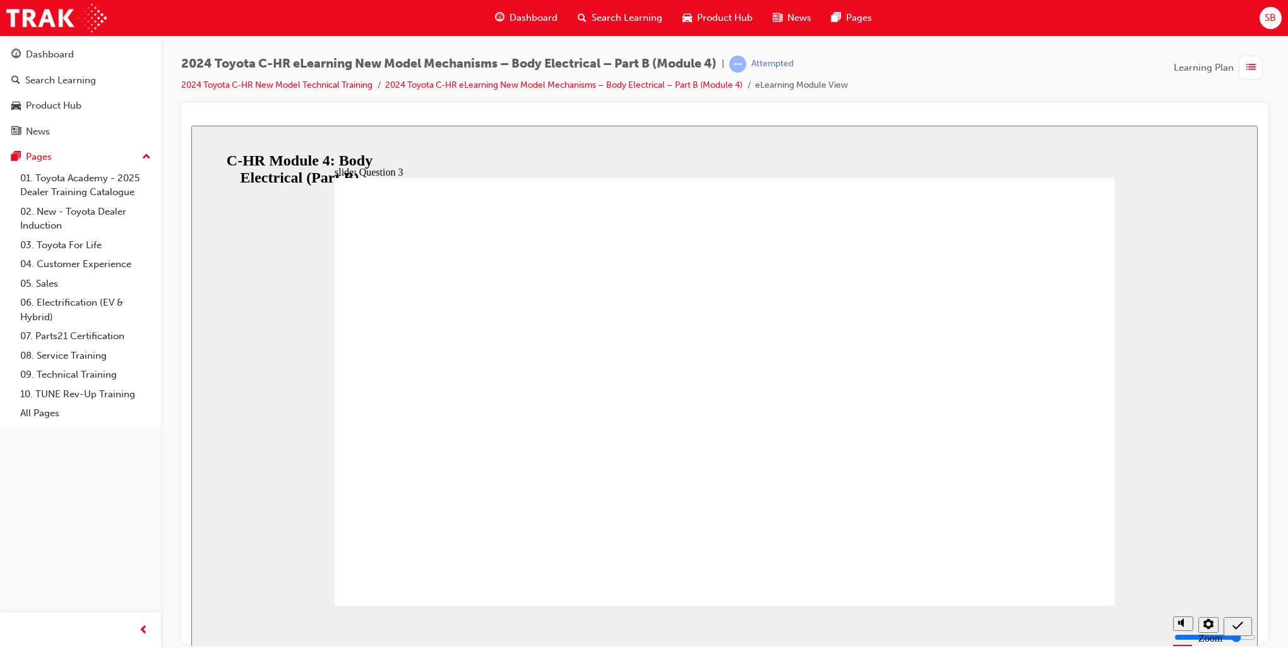
radio input "true"
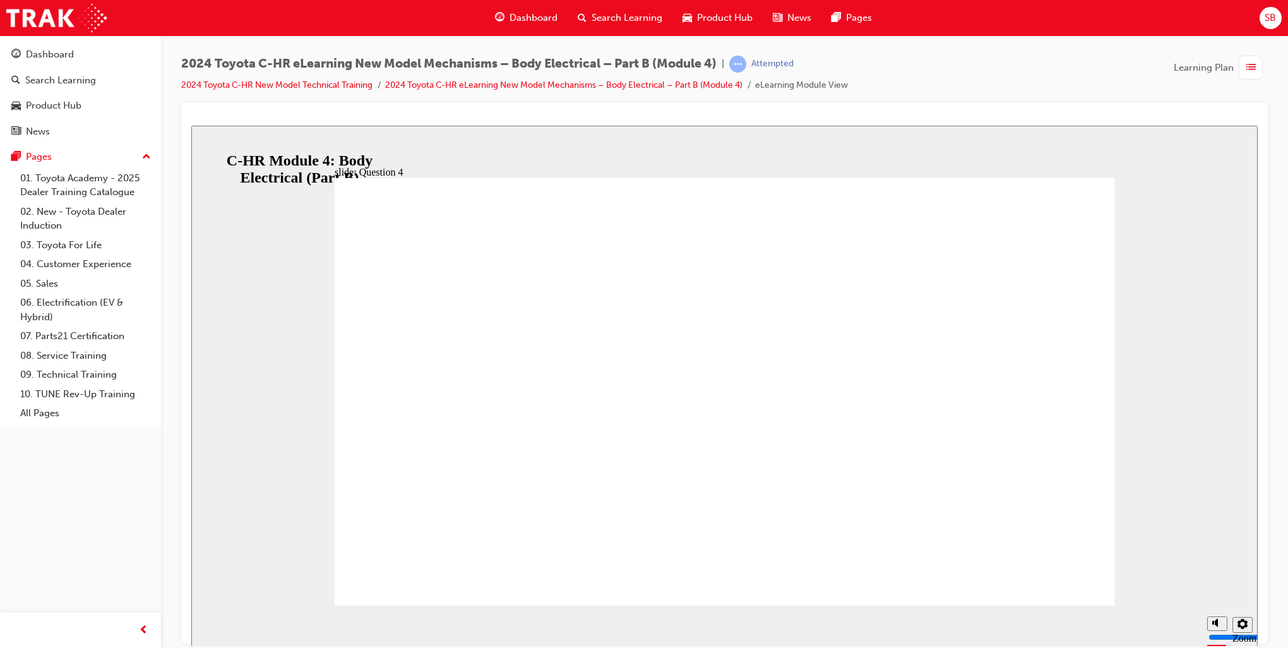
radio input "false"
radio input "true"
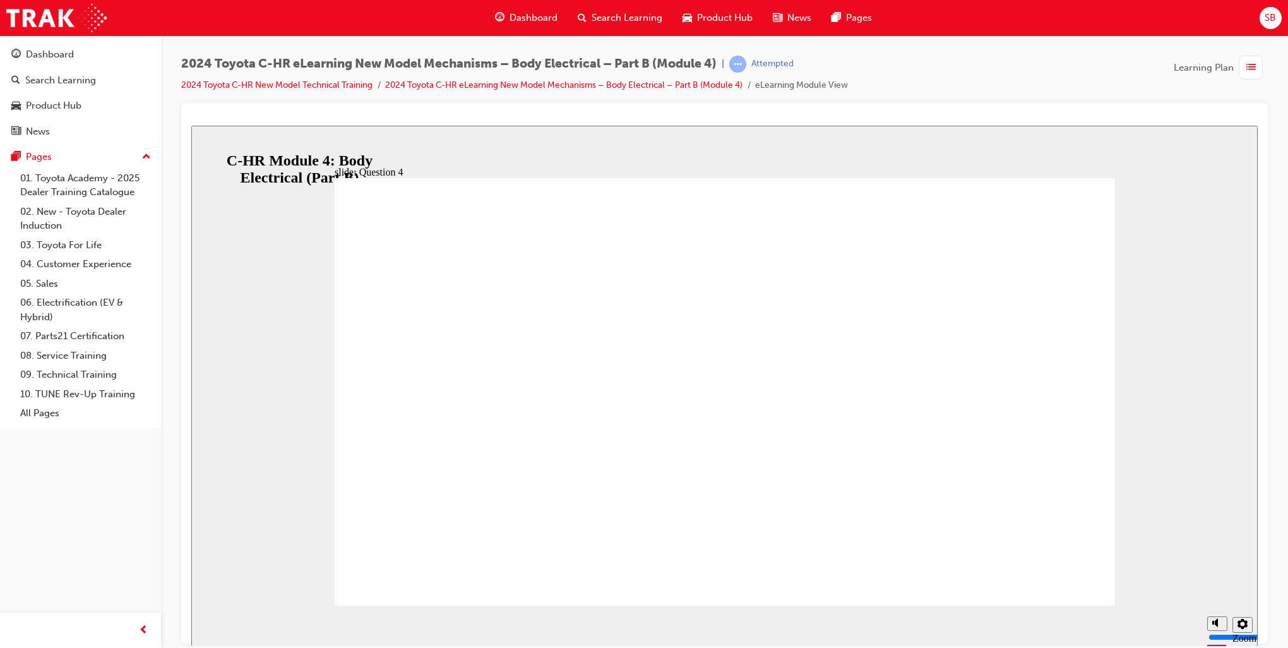
radio input "true"
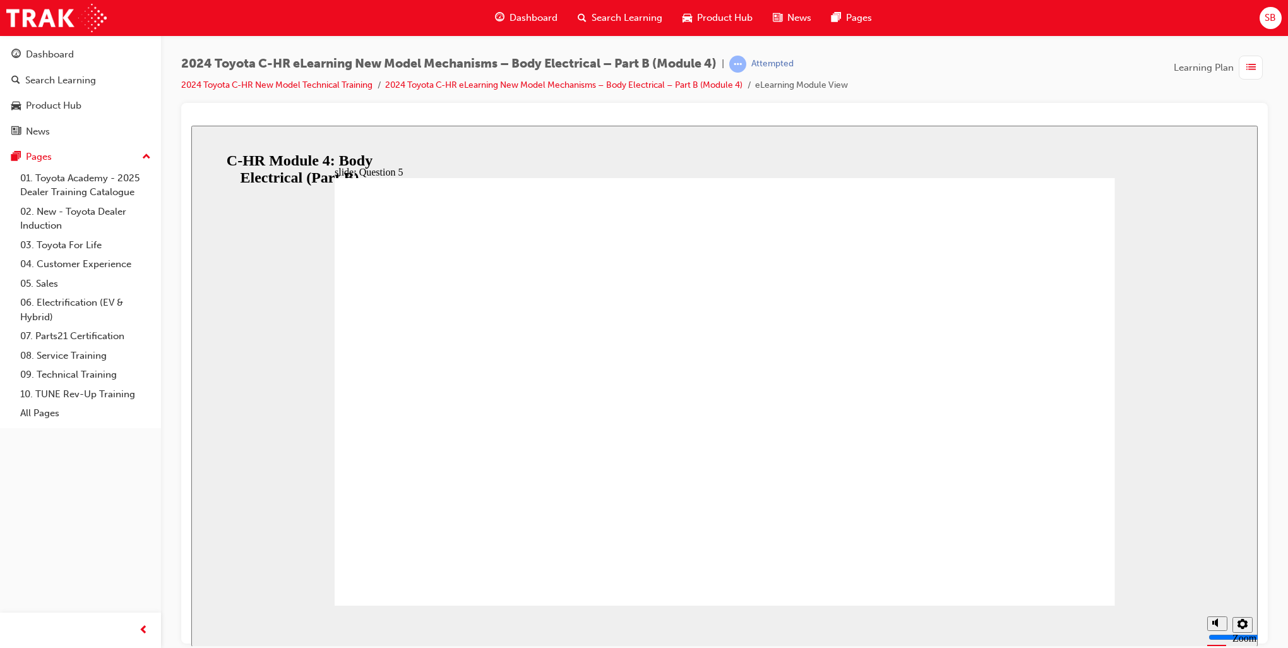
radio input "true"
click at [211, 147] on icon "Sidebar Toggle" at bounding box center [207, 145] width 19 height 8
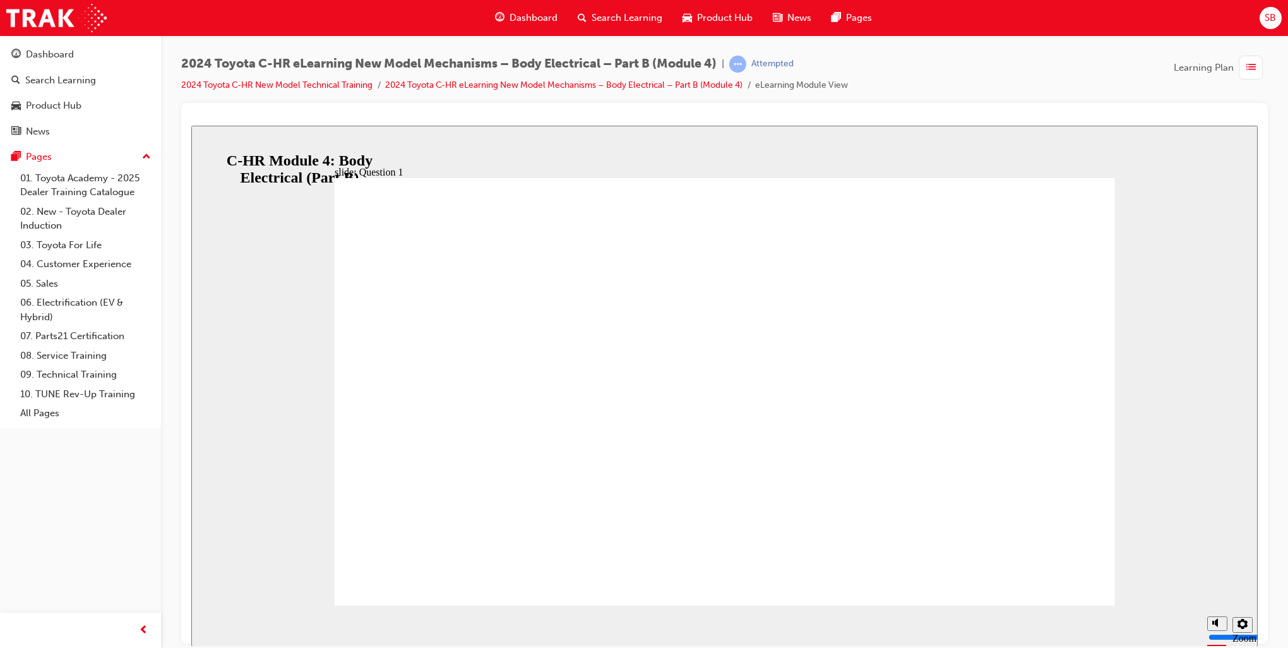
radio input "false"
radio input "true"
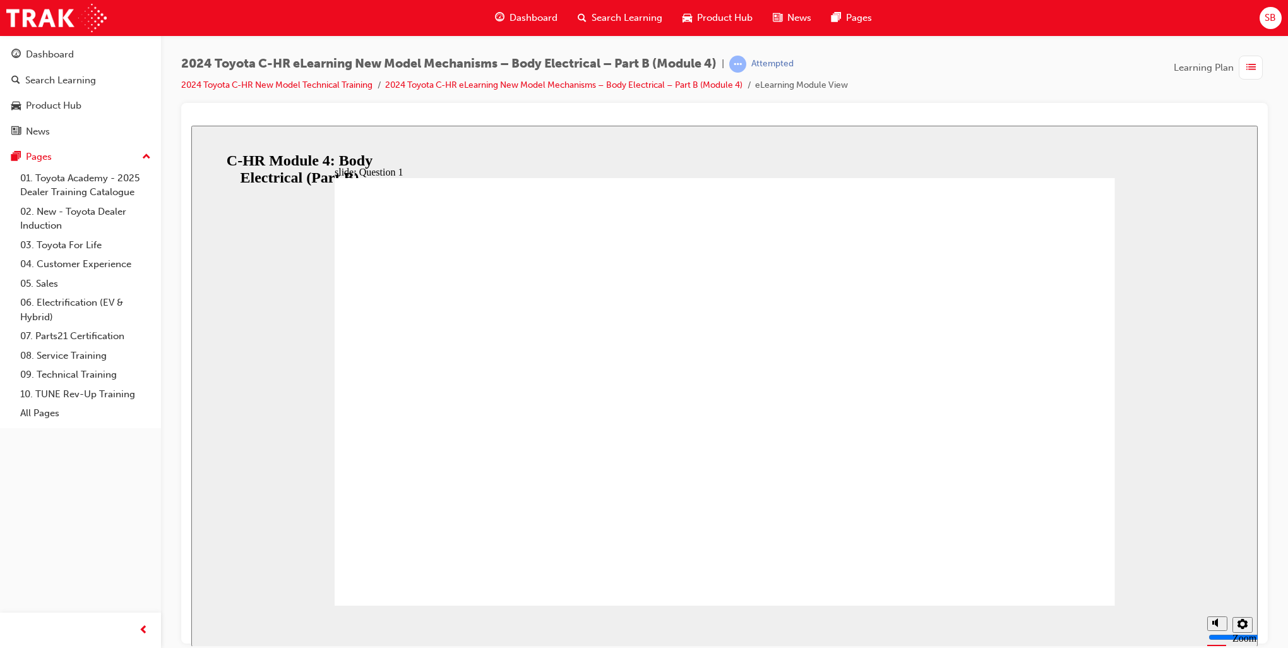
radio input "true"
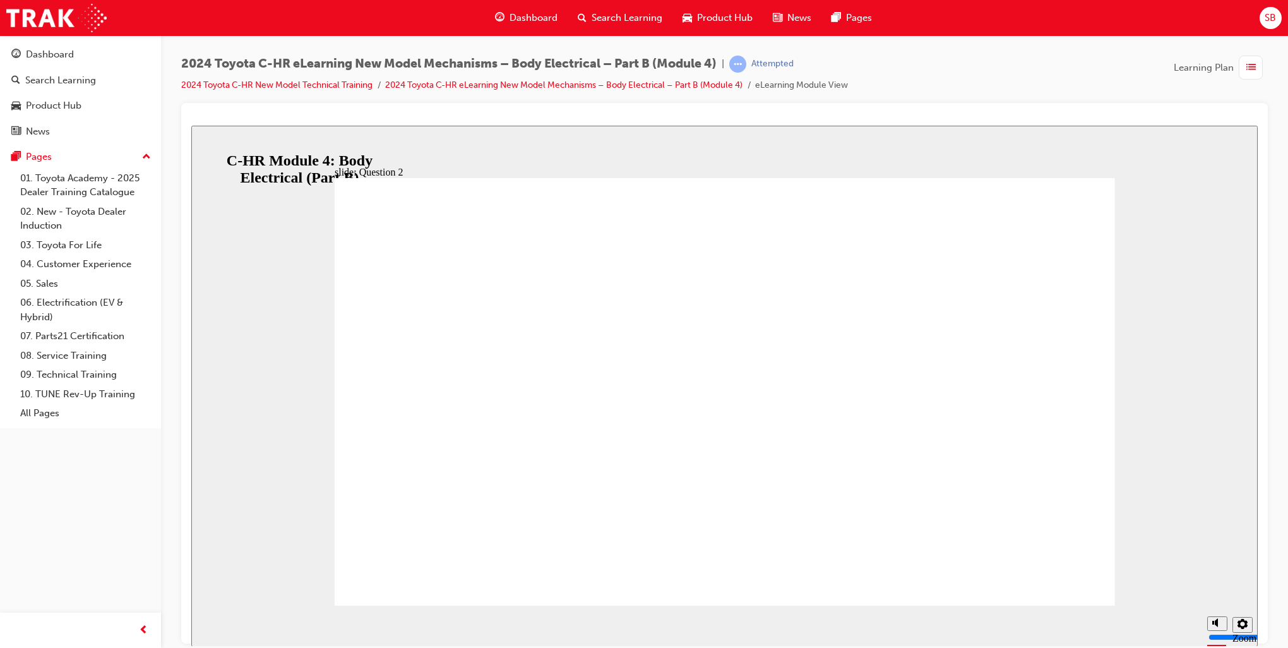
radio input "true"
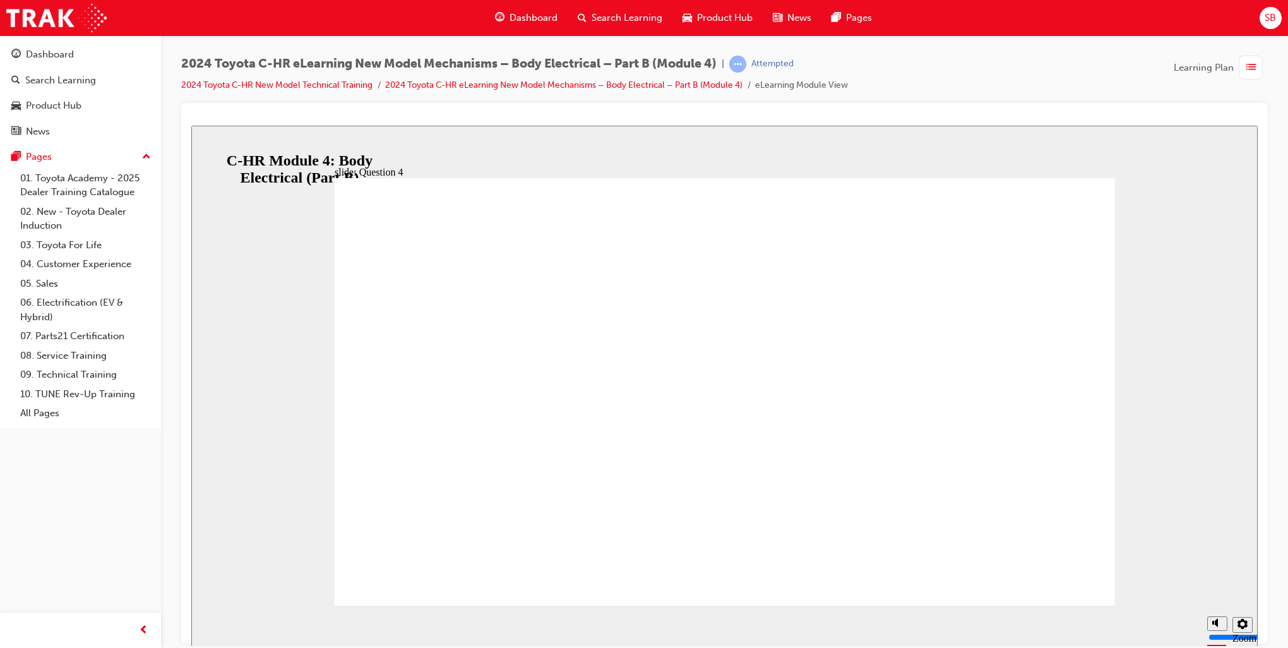
radio input "true"
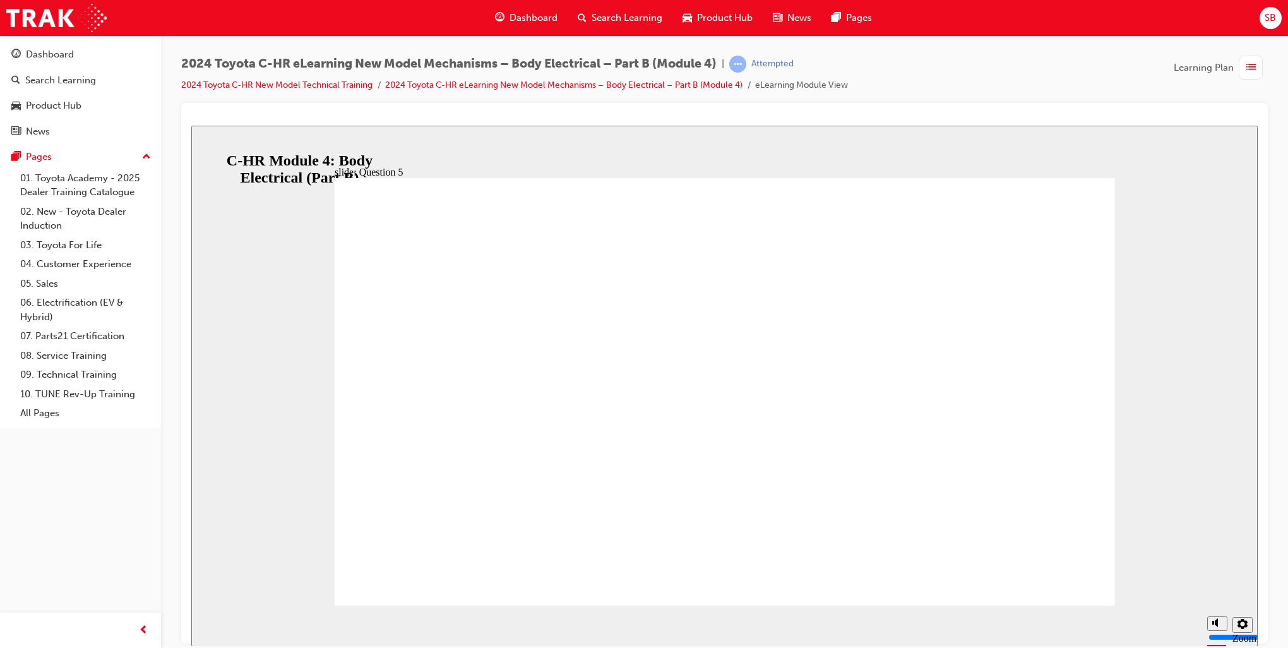
radio input "true"
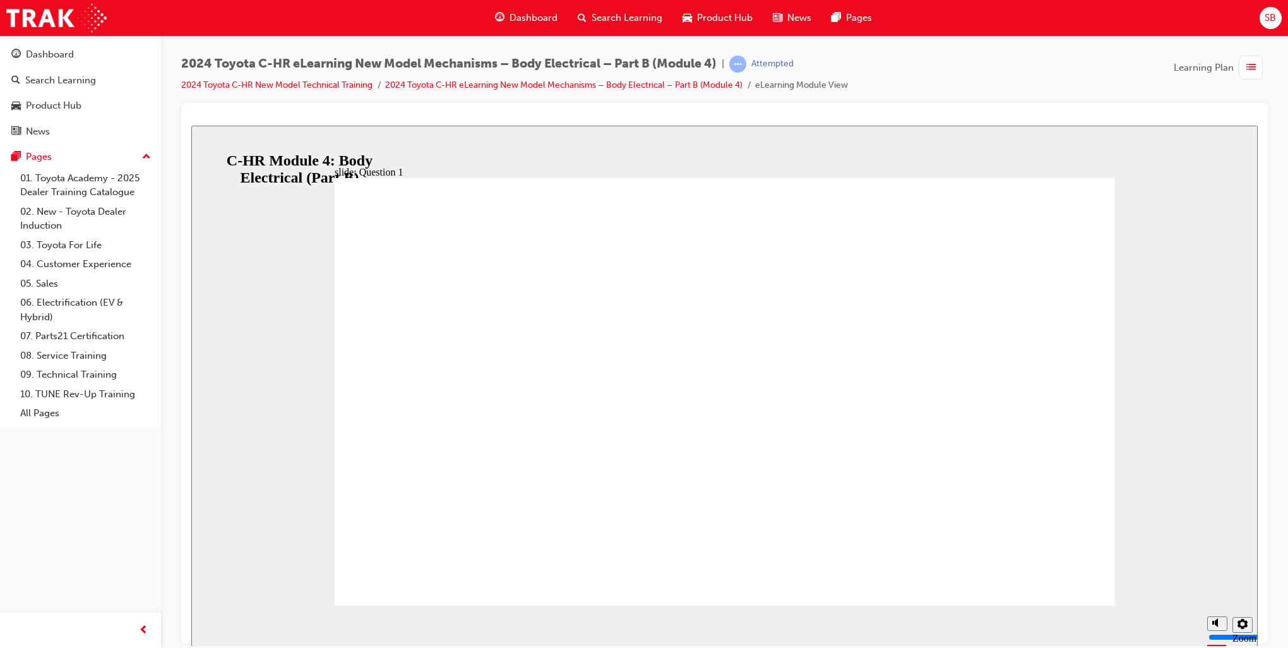
radio input "true"
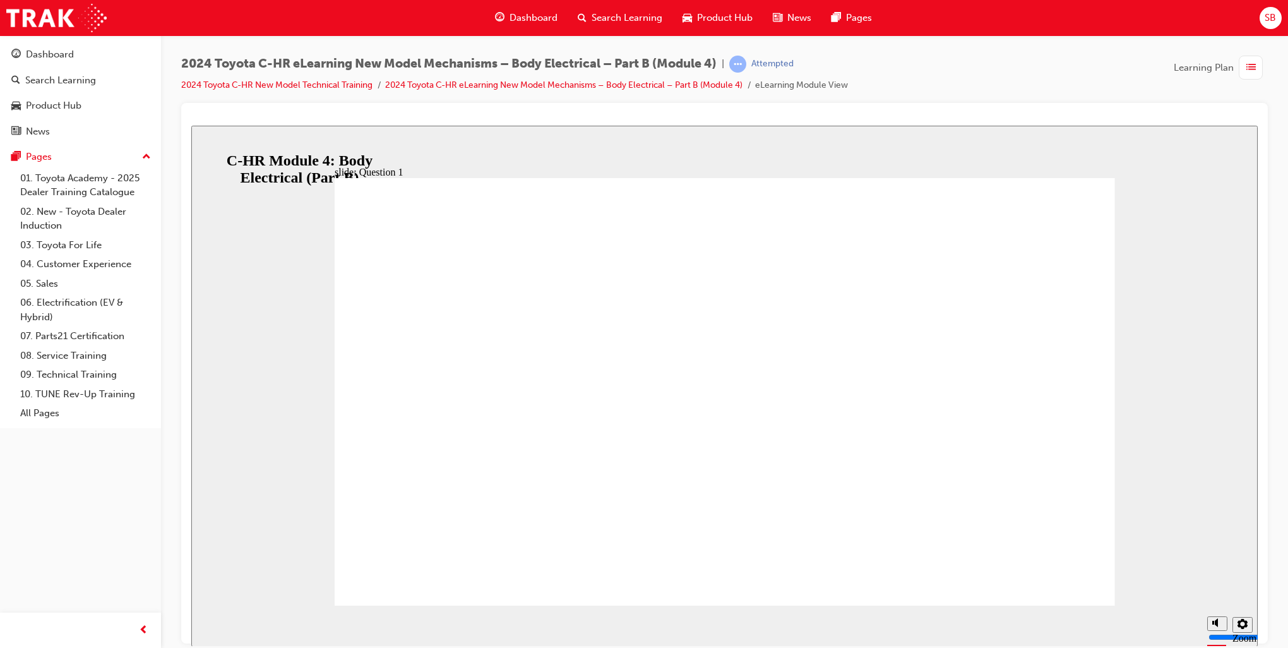
radio input "true"
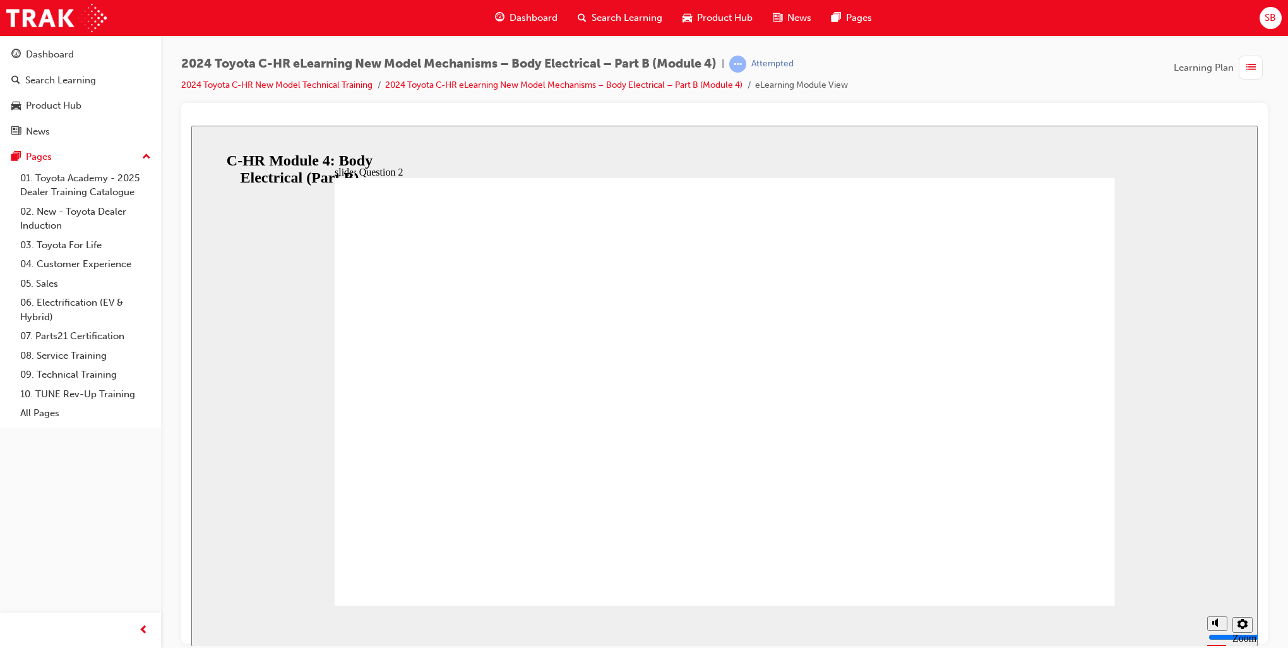
radio input "true"
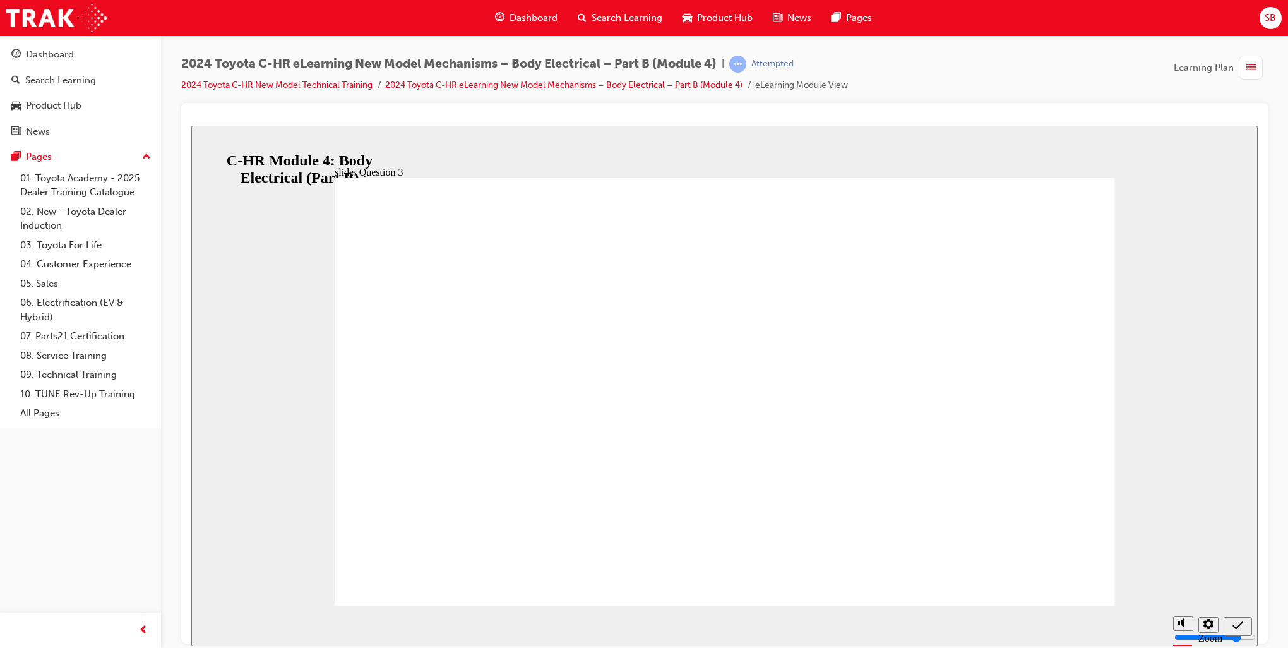
radio input "true"
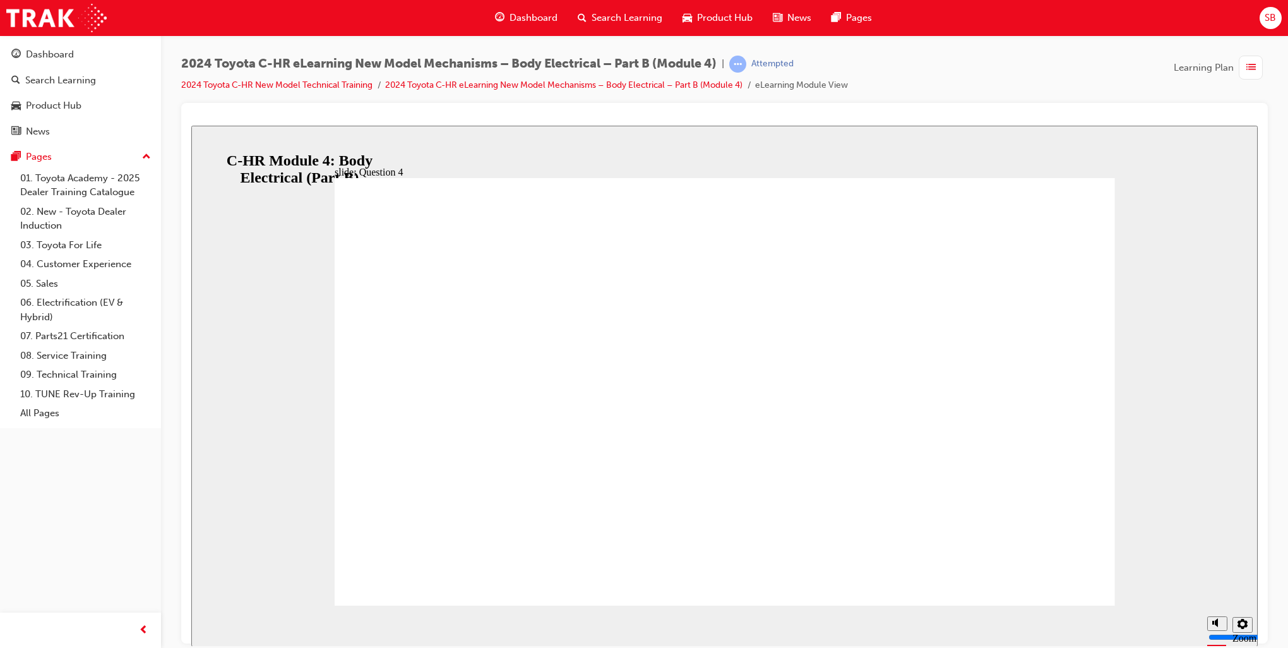
radio input "true"
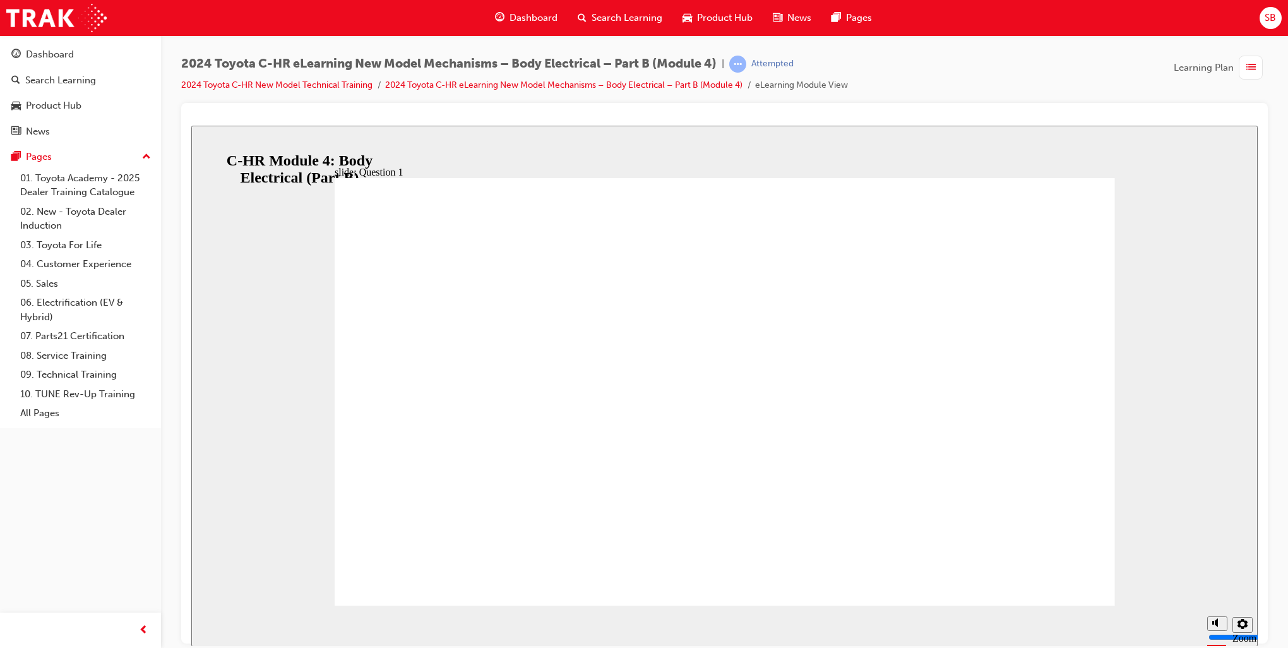
radio input "true"
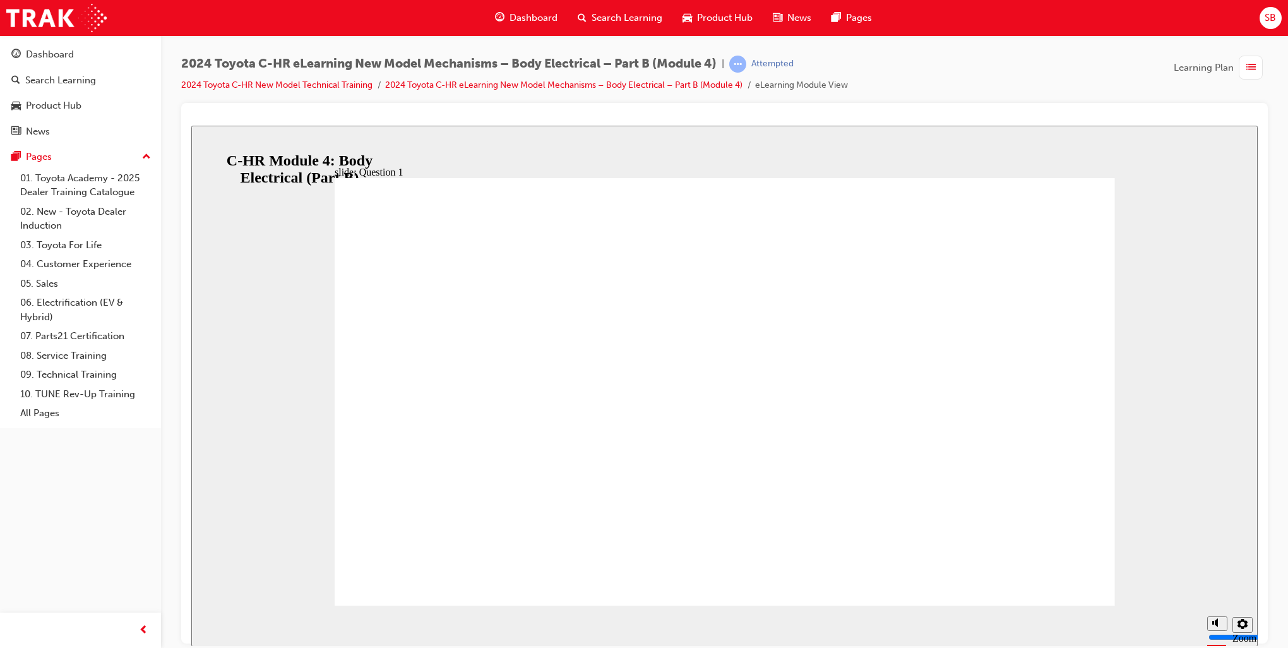
radio input "false"
radio input "true"
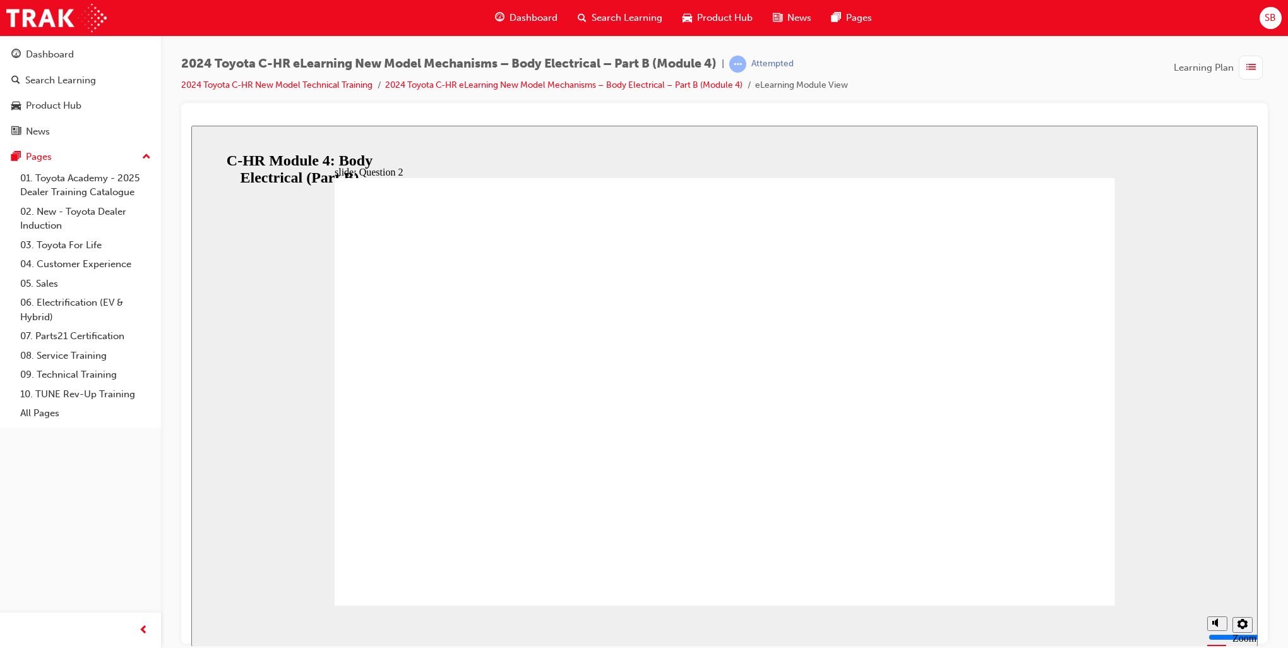
radio input "true"
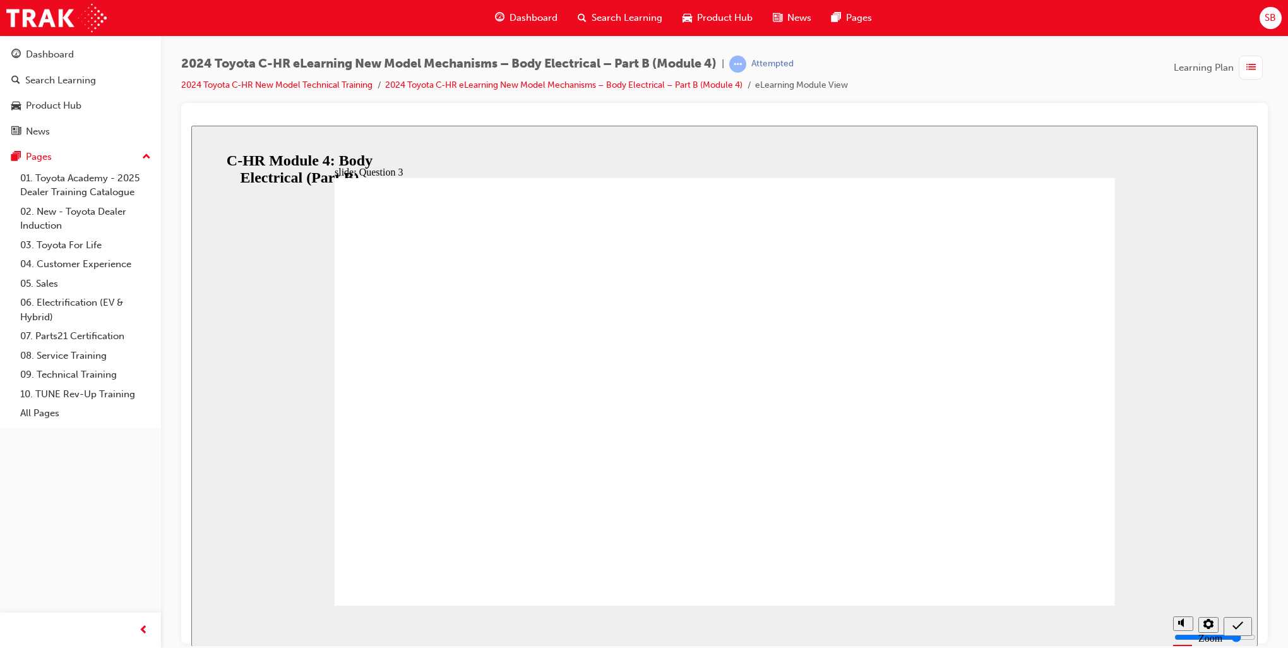
radio input "true"
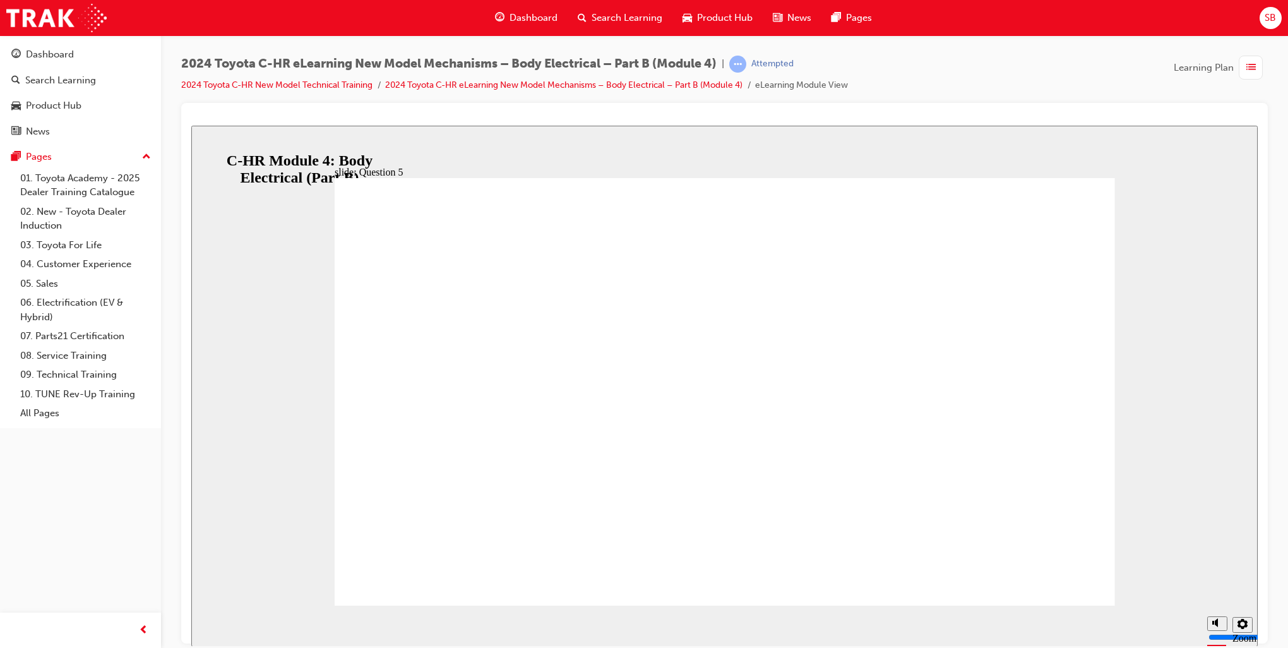
radio input "true"
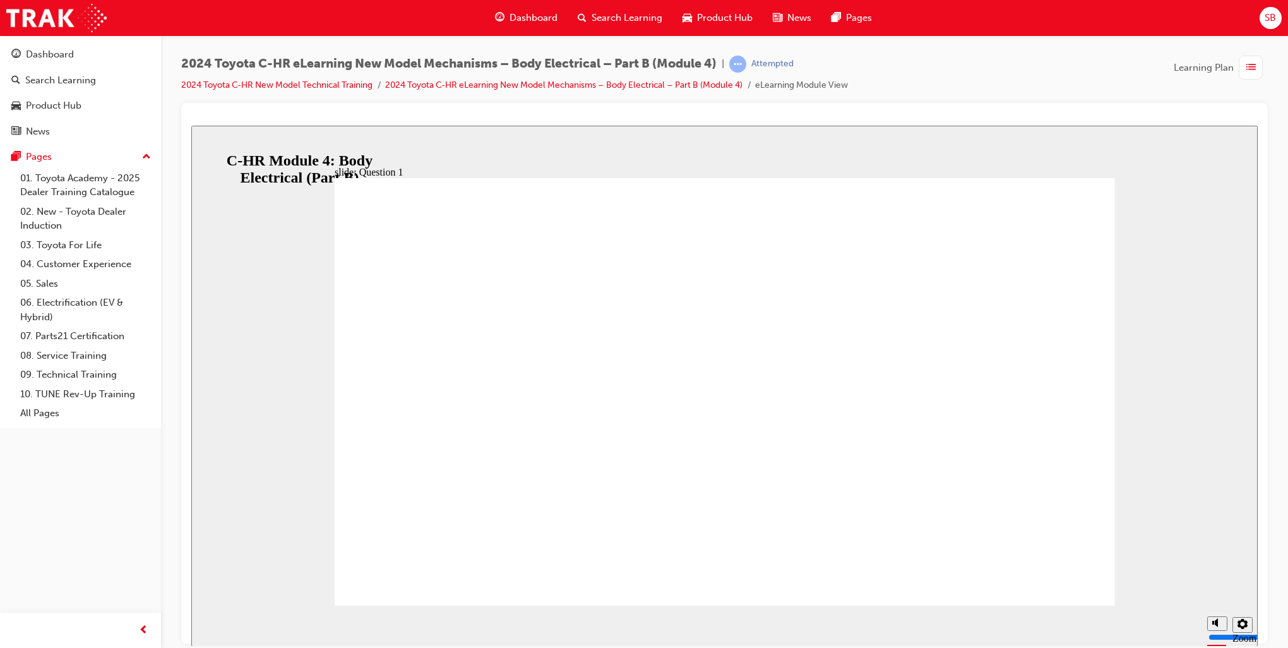
radio input "true"
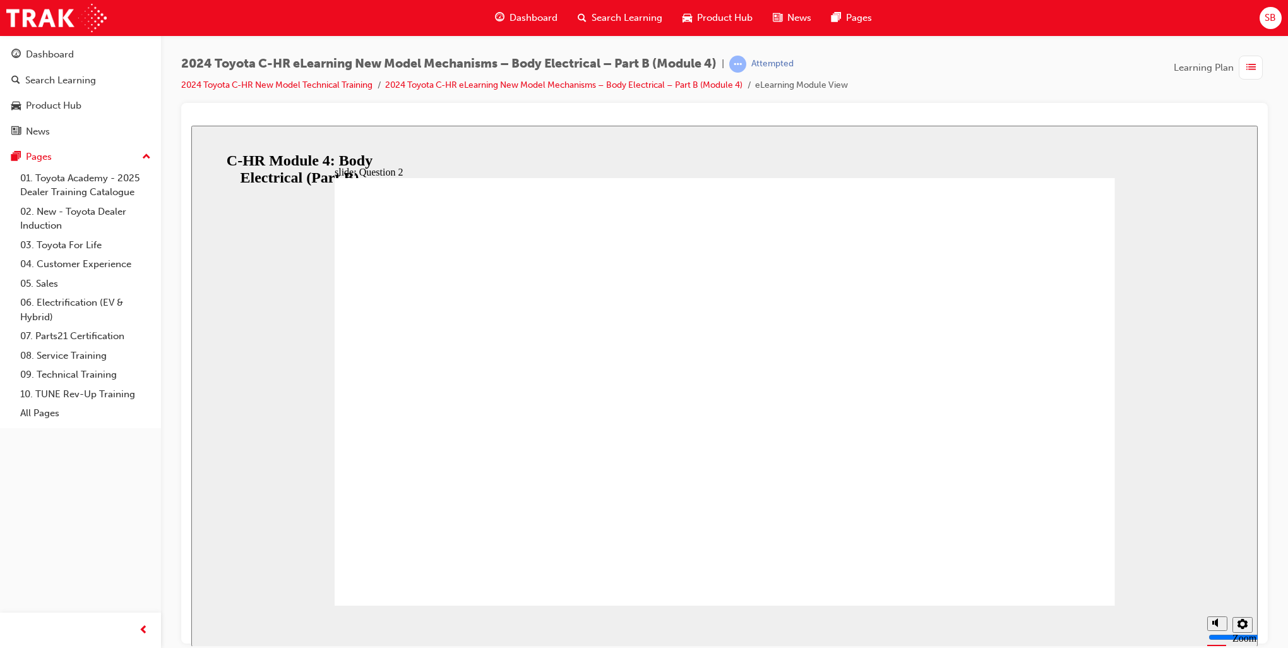
radio input "true"
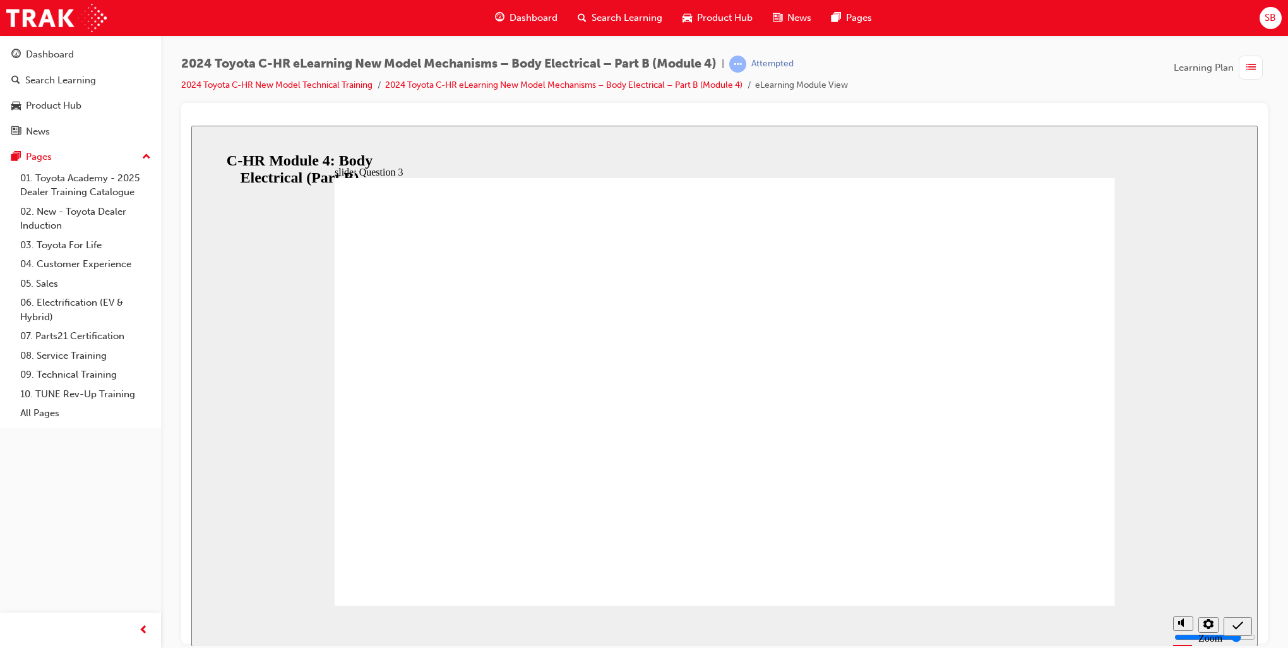
radio input "true"
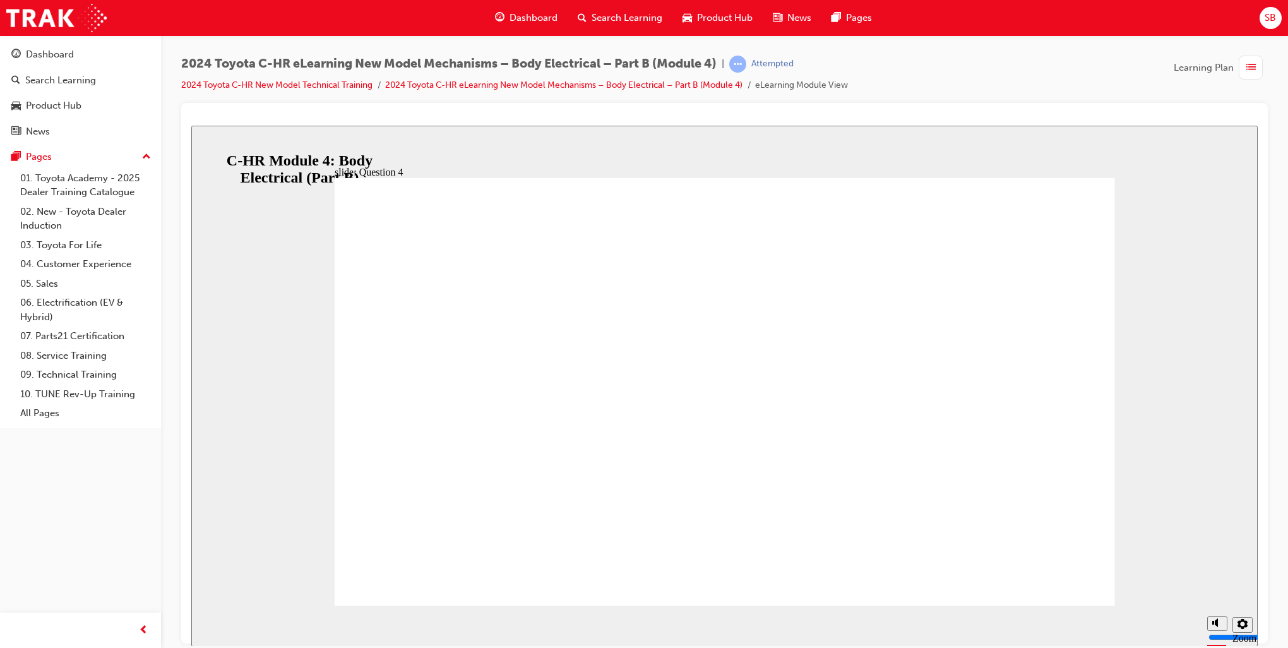
radio input "true"
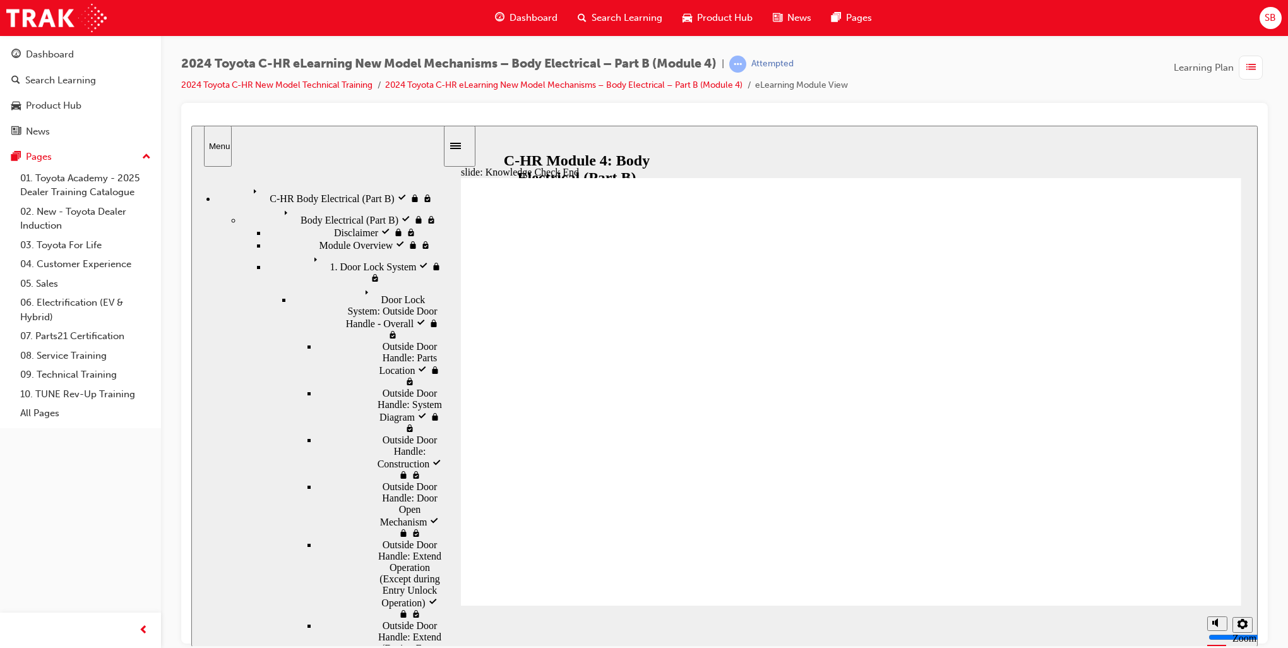
click at [537, 17] on span "Dashboard" at bounding box center [534, 18] width 48 height 15
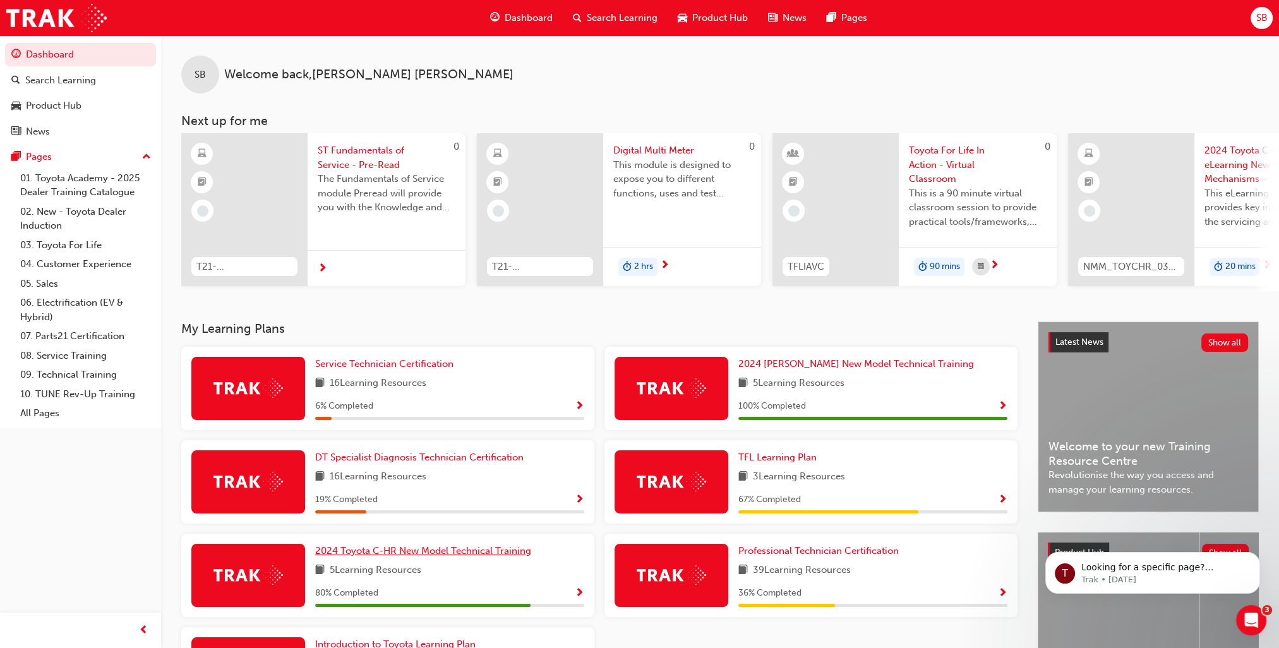
click at [510, 556] on span "2024 Toyota C-HR New Model Technical Training" at bounding box center [423, 550] width 216 height 11
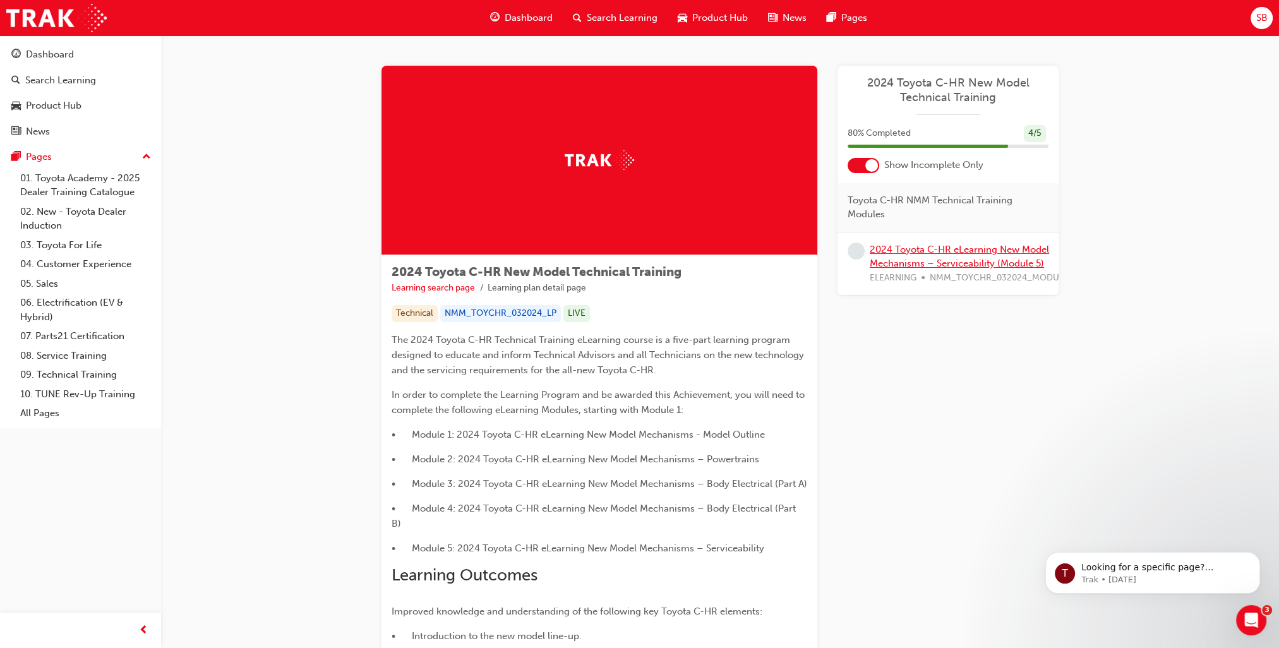
click at [985, 260] on link "2024 Toyota C-HR eLearning New Model Mechanisms – Serviceability (Module 5)" at bounding box center [959, 257] width 179 height 26
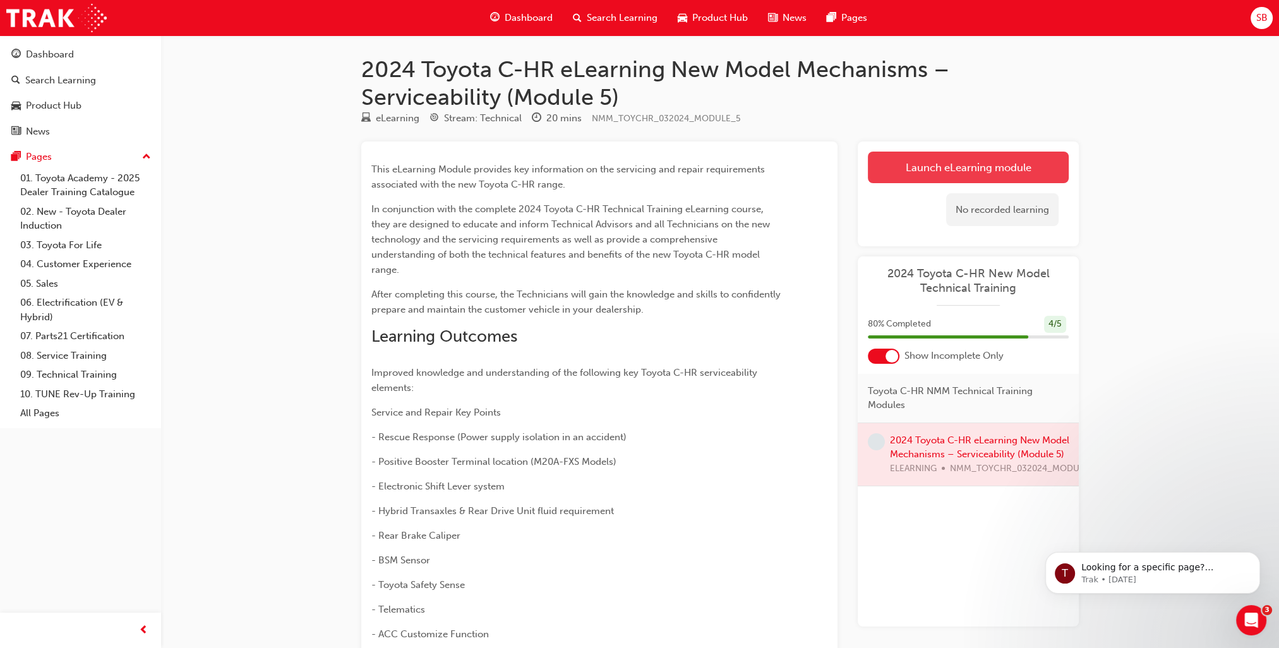
click at [1030, 168] on link "Launch eLearning module" at bounding box center [968, 168] width 201 height 32
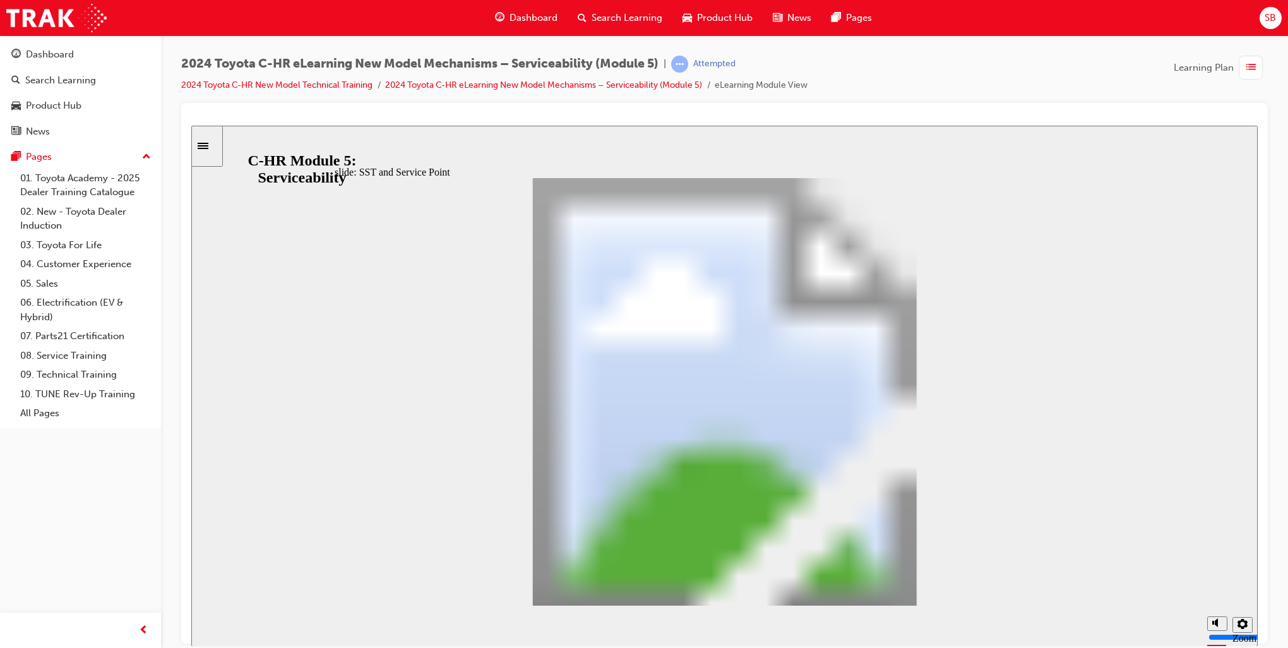
scroll to position [360, 0]
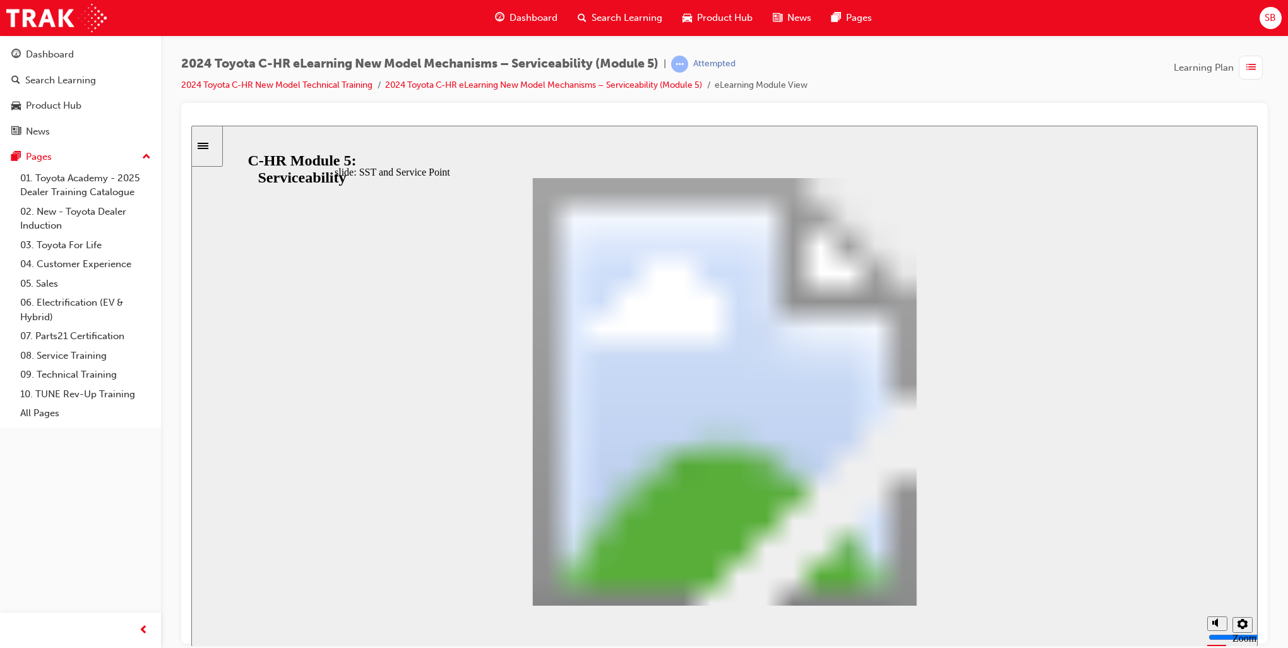
drag, startPoint x: 967, startPoint y: 392, endPoint x: 963, endPoint y: 428, distance: 36.3
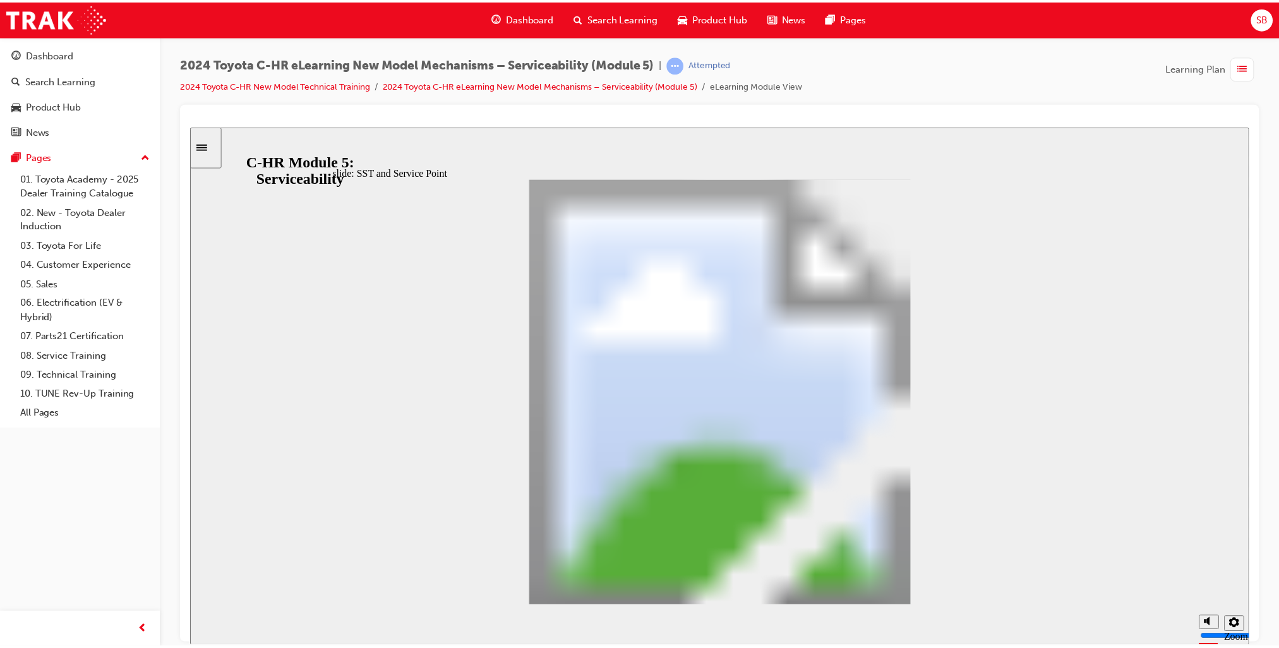
scroll to position [1178, 0]
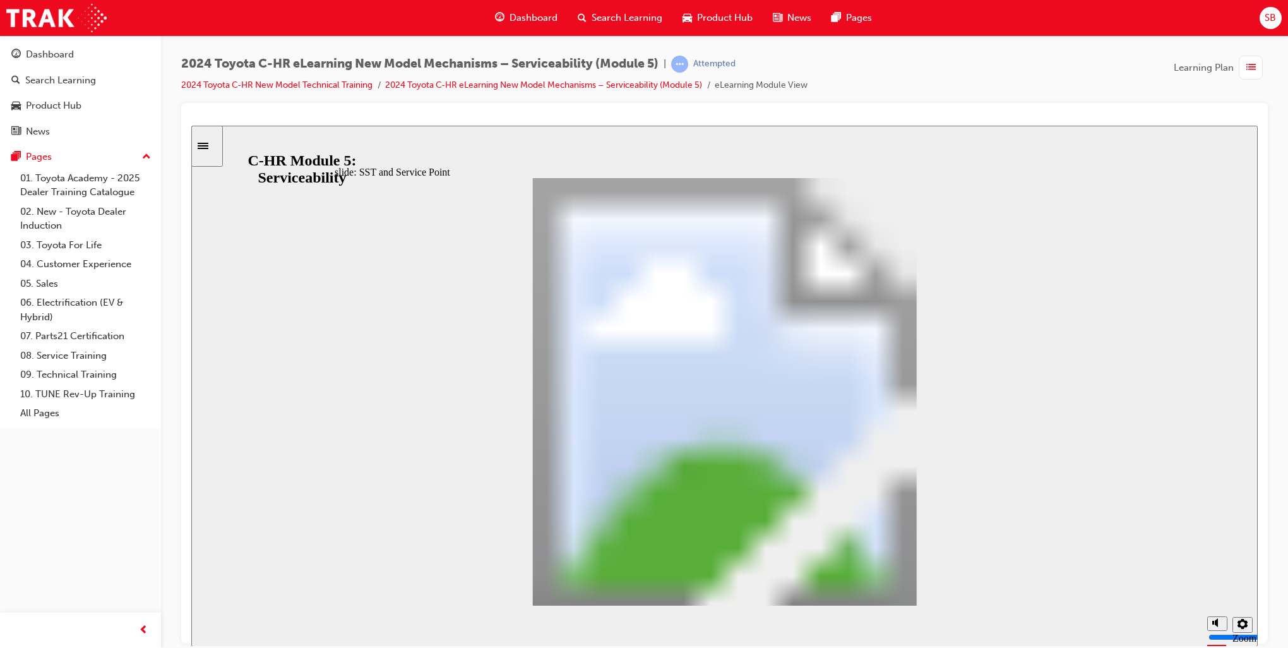
drag, startPoint x: 972, startPoint y: 396, endPoint x: 947, endPoint y: 568, distance: 174.2
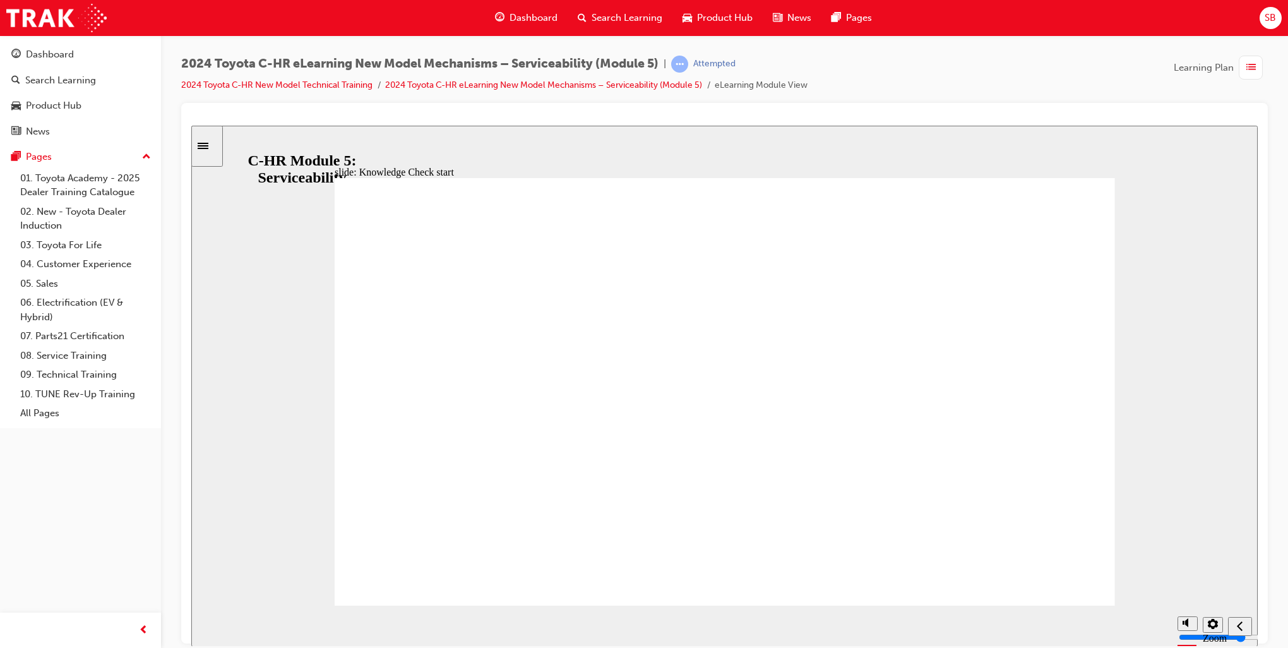
radio input "true"
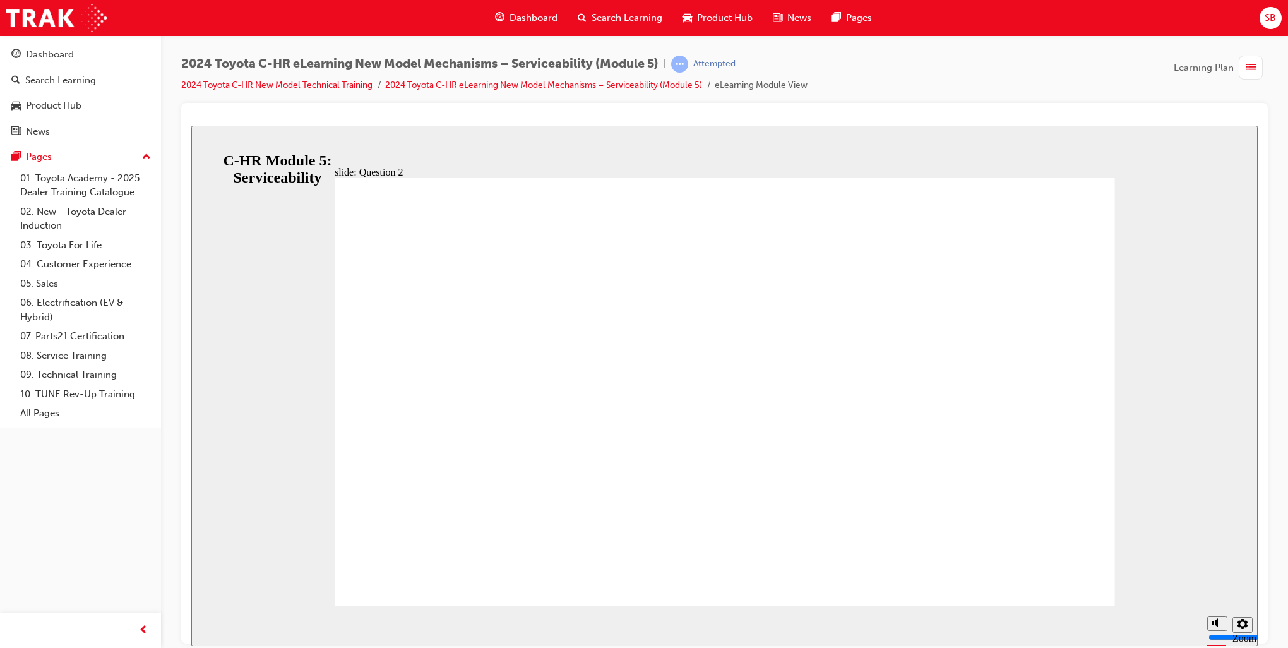
radio input "false"
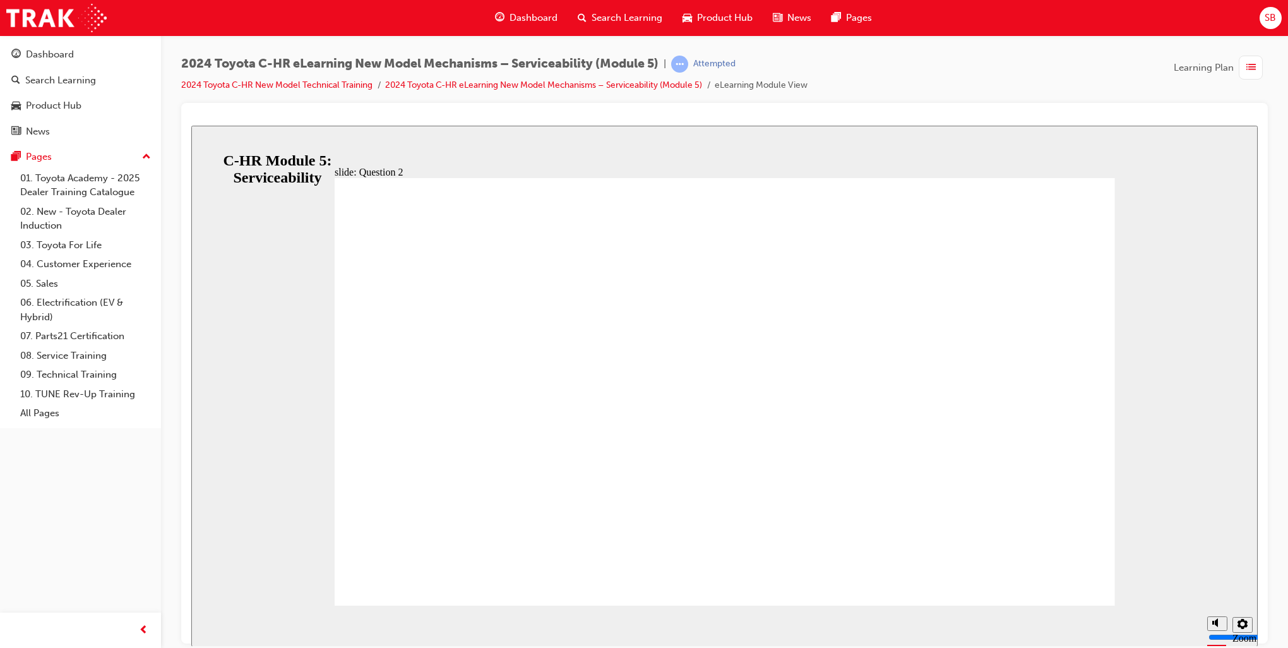
radio input "true"
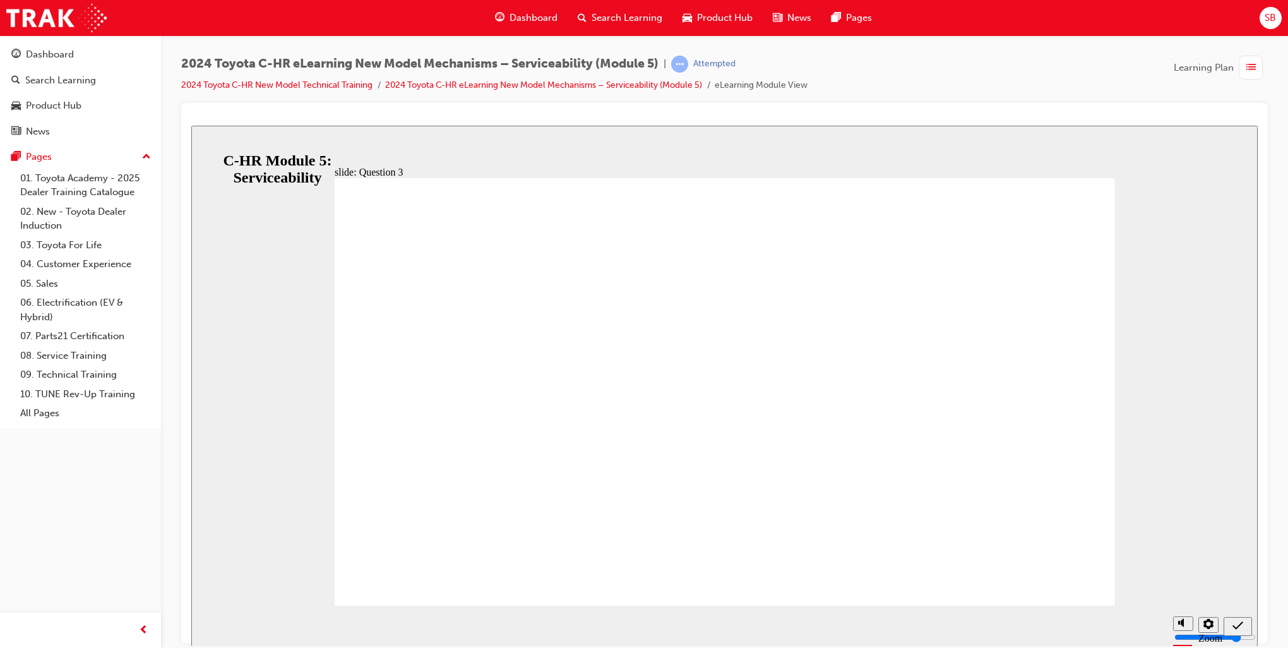
radio input "false"
radio input "true"
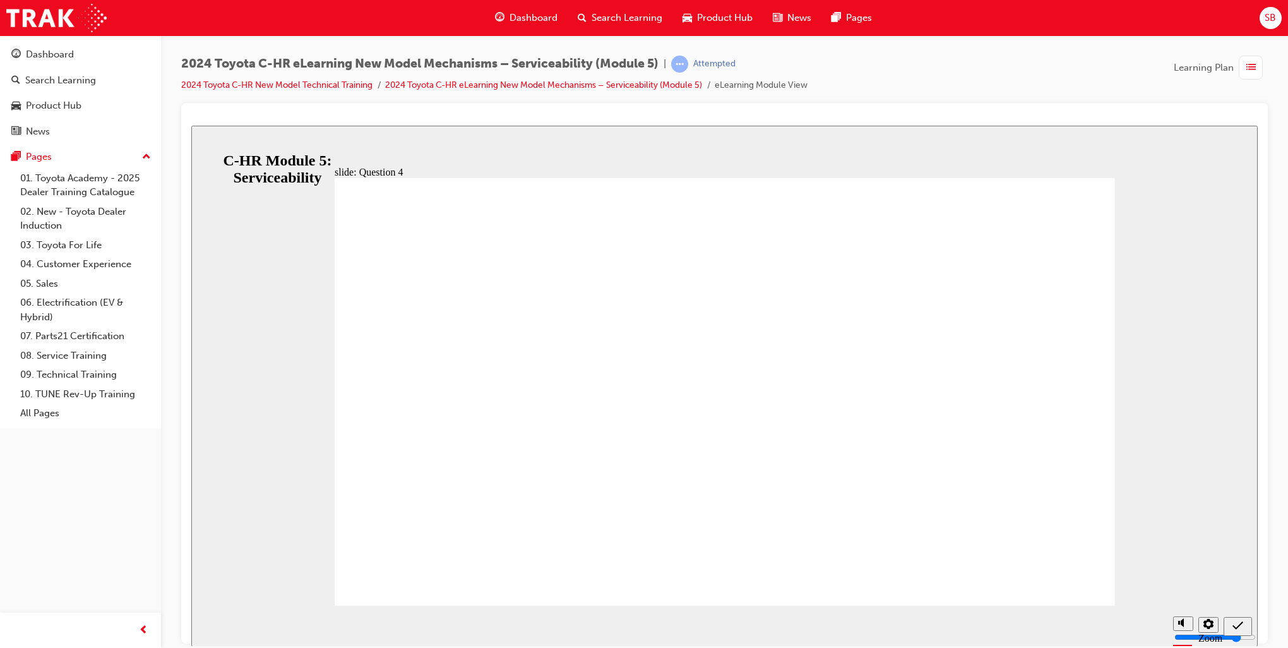
radio input "true"
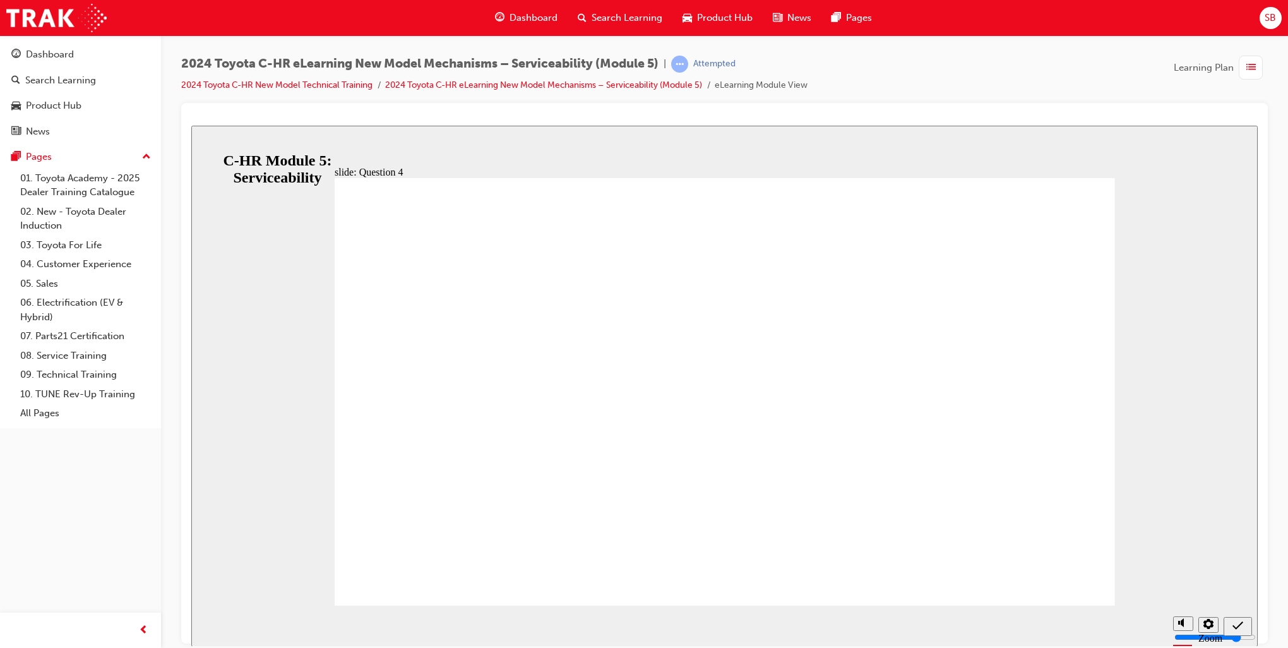
click at [536, 16] on span "Dashboard" at bounding box center [534, 18] width 48 height 15
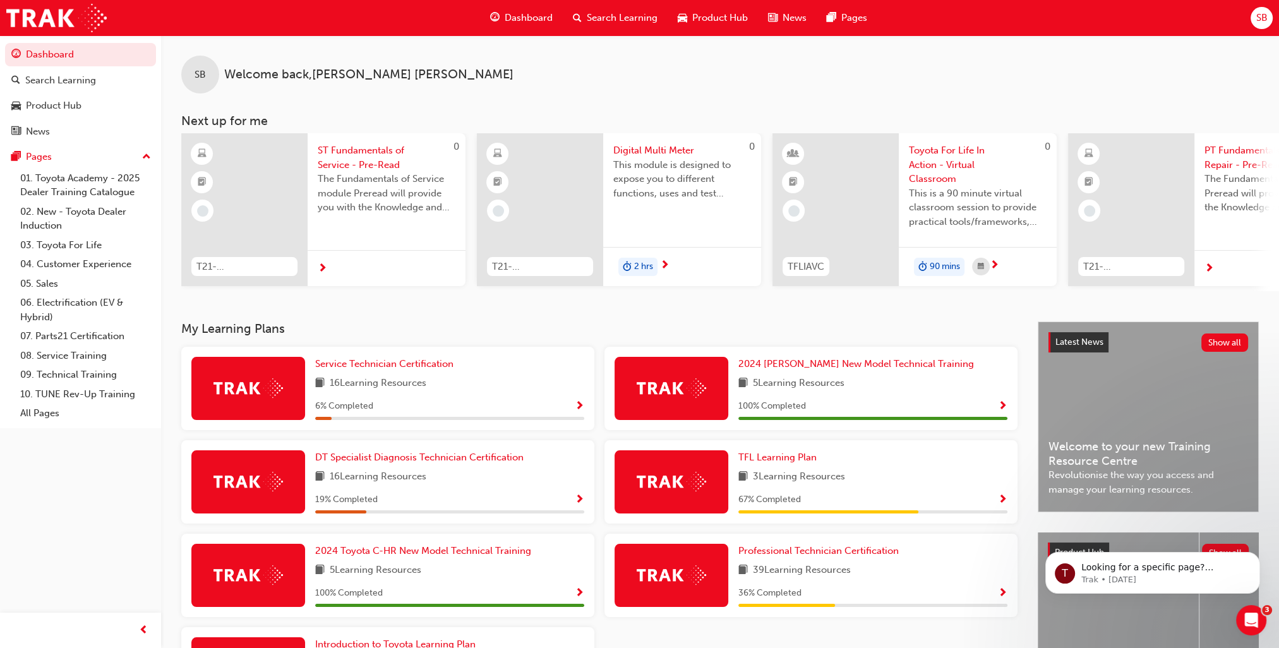
click at [1257, 16] on span "SB" at bounding box center [1260, 18] width 11 height 15
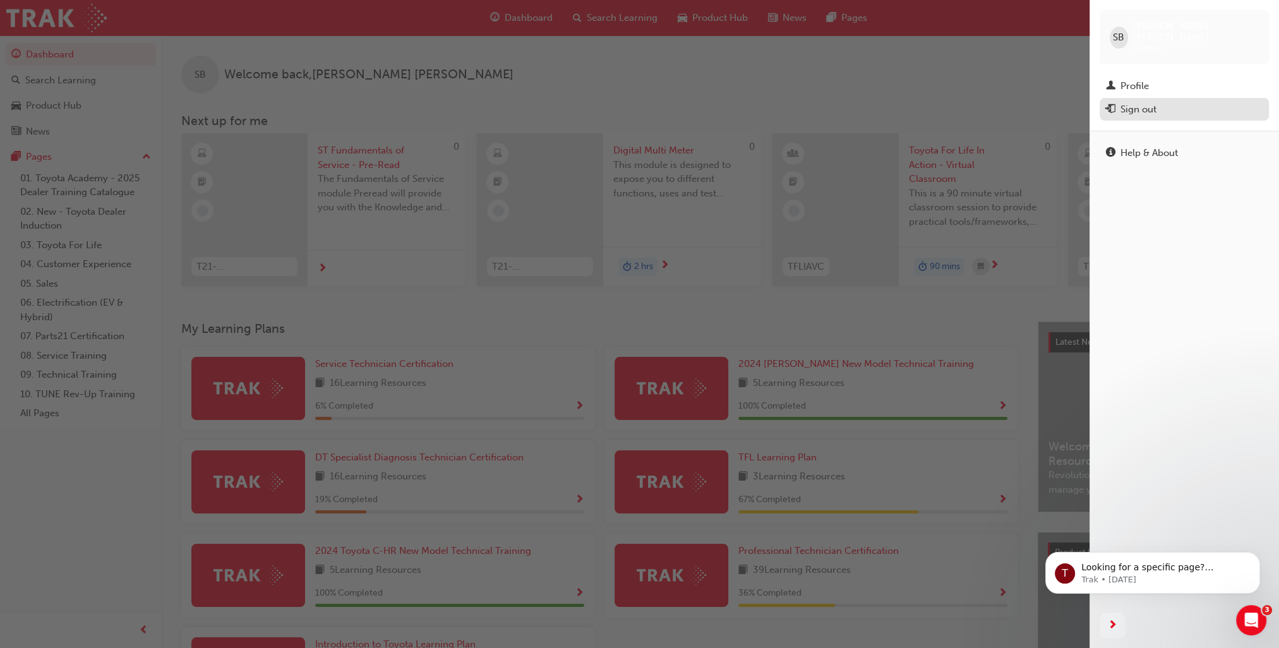
click at [1150, 102] on div "Sign out" at bounding box center [1138, 109] width 36 height 15
